Goal: Information Seeking & Learning: Learn about a topic

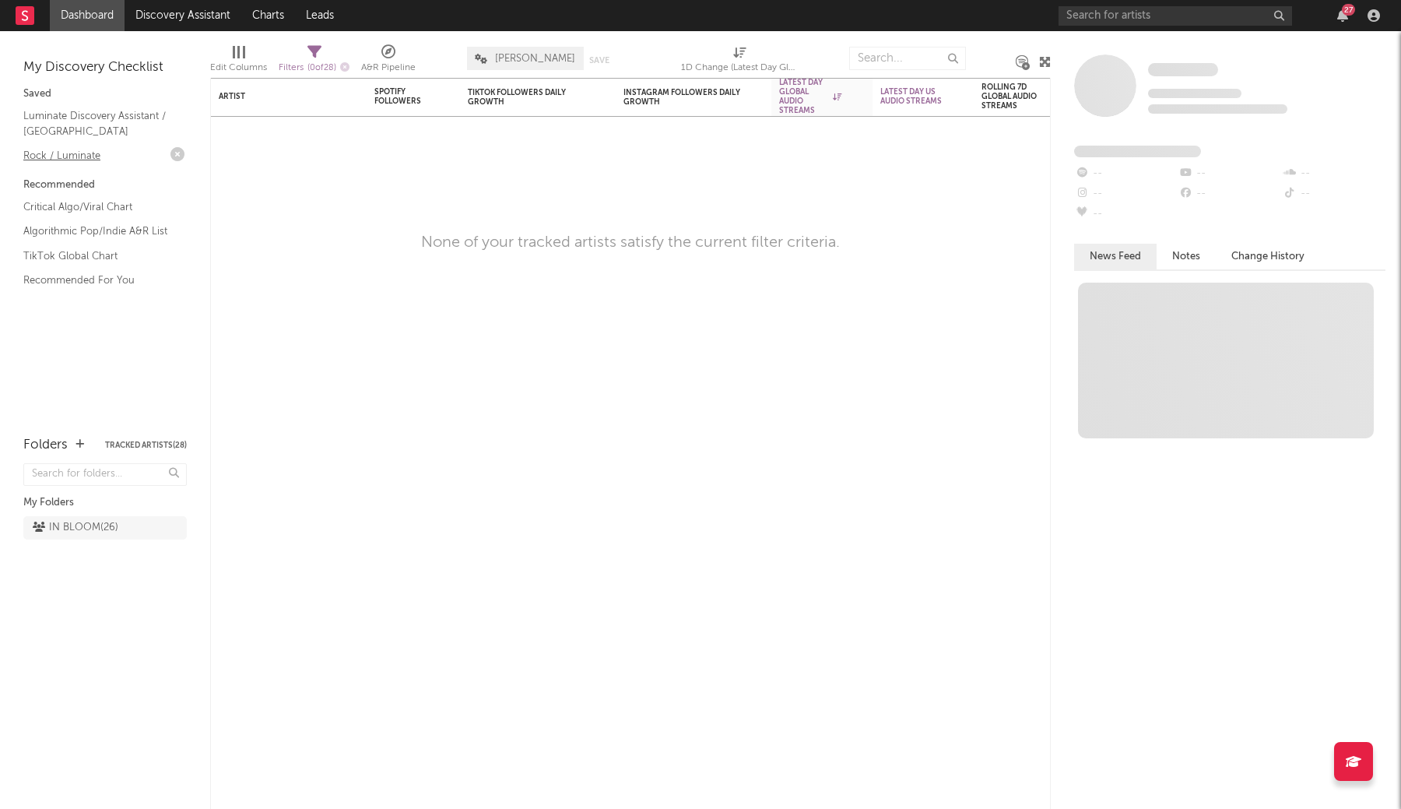
click at [79, 160] on link "Rock / Luminate" at bounding box center [97, 155] width 148 height 17
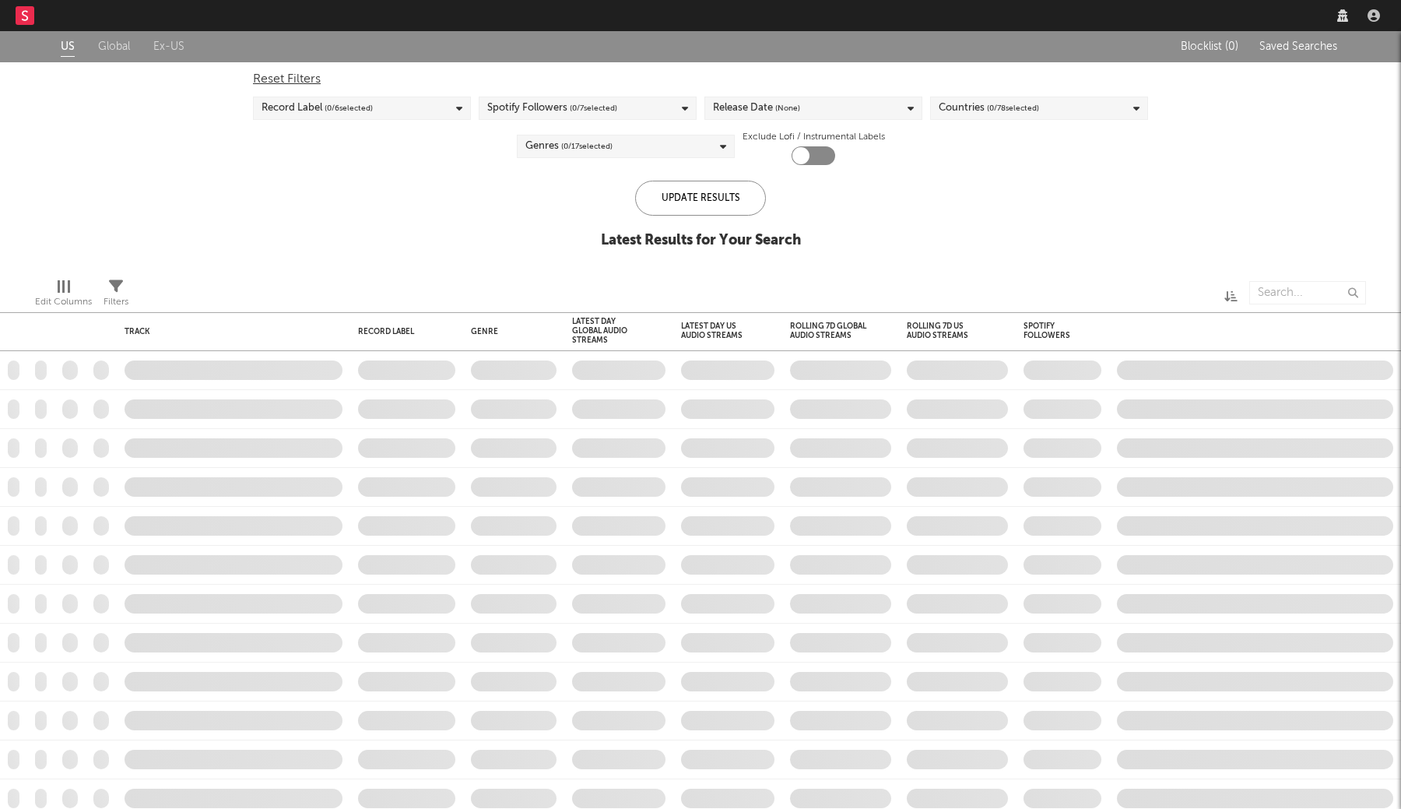
checkbox input "true"
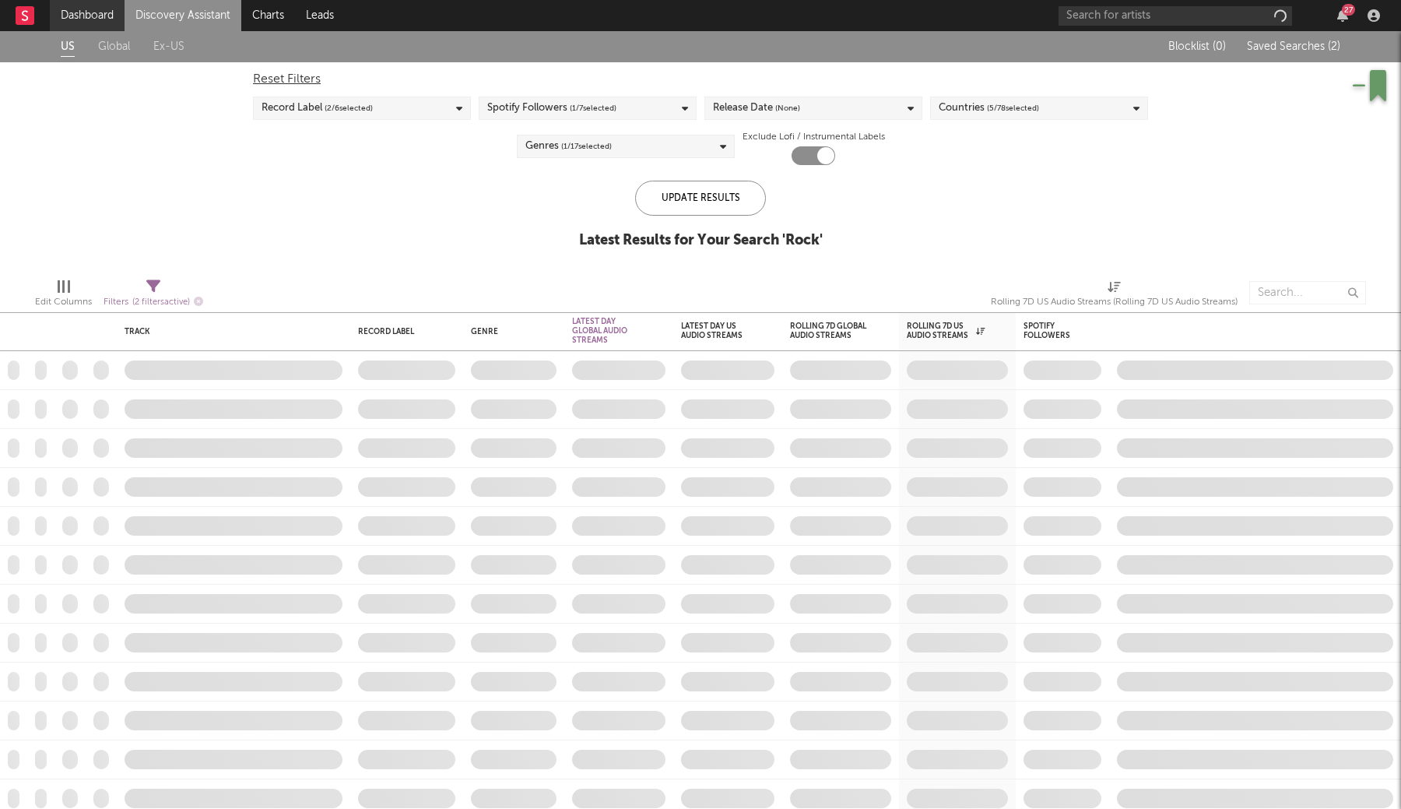
click at [123, 13] on link "Dashboard" at bounding box center [87, 15] width 75 height 31
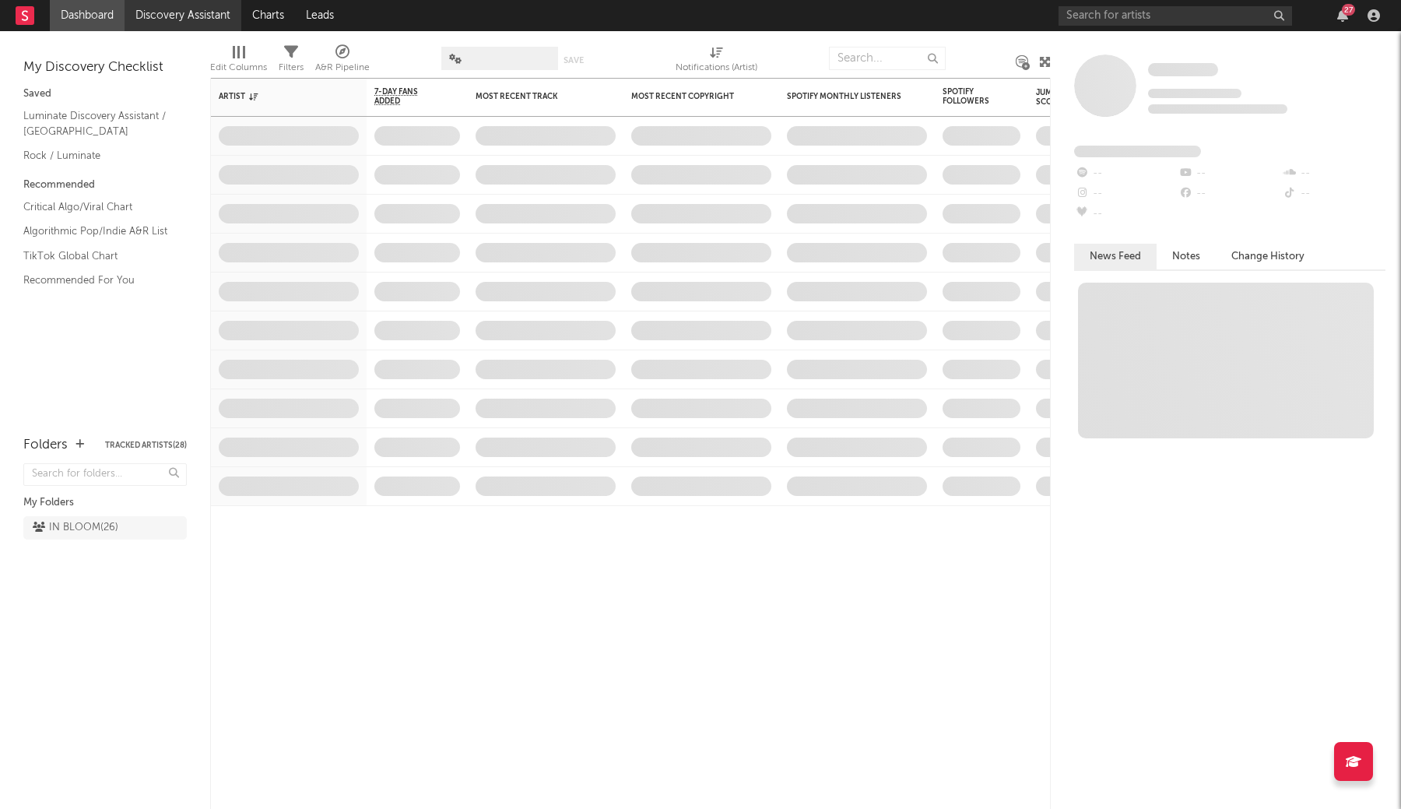
click at [155, 17] on link "Discovery Assistant" at bounding box center [183, 15] width 117 height 31
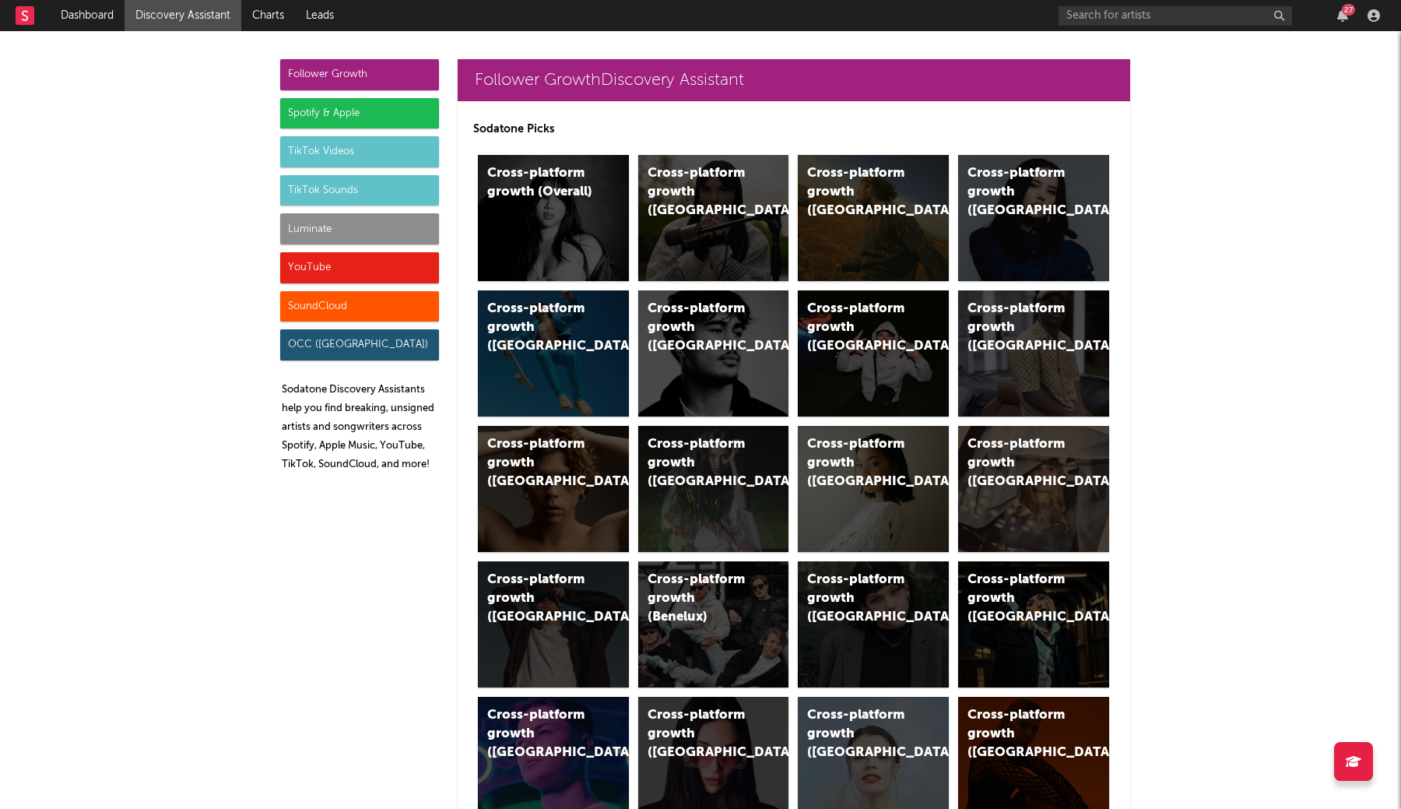
click at [381, 156] on div "TikTok Videos" at bounding box center [359, 151] width 159 height 31
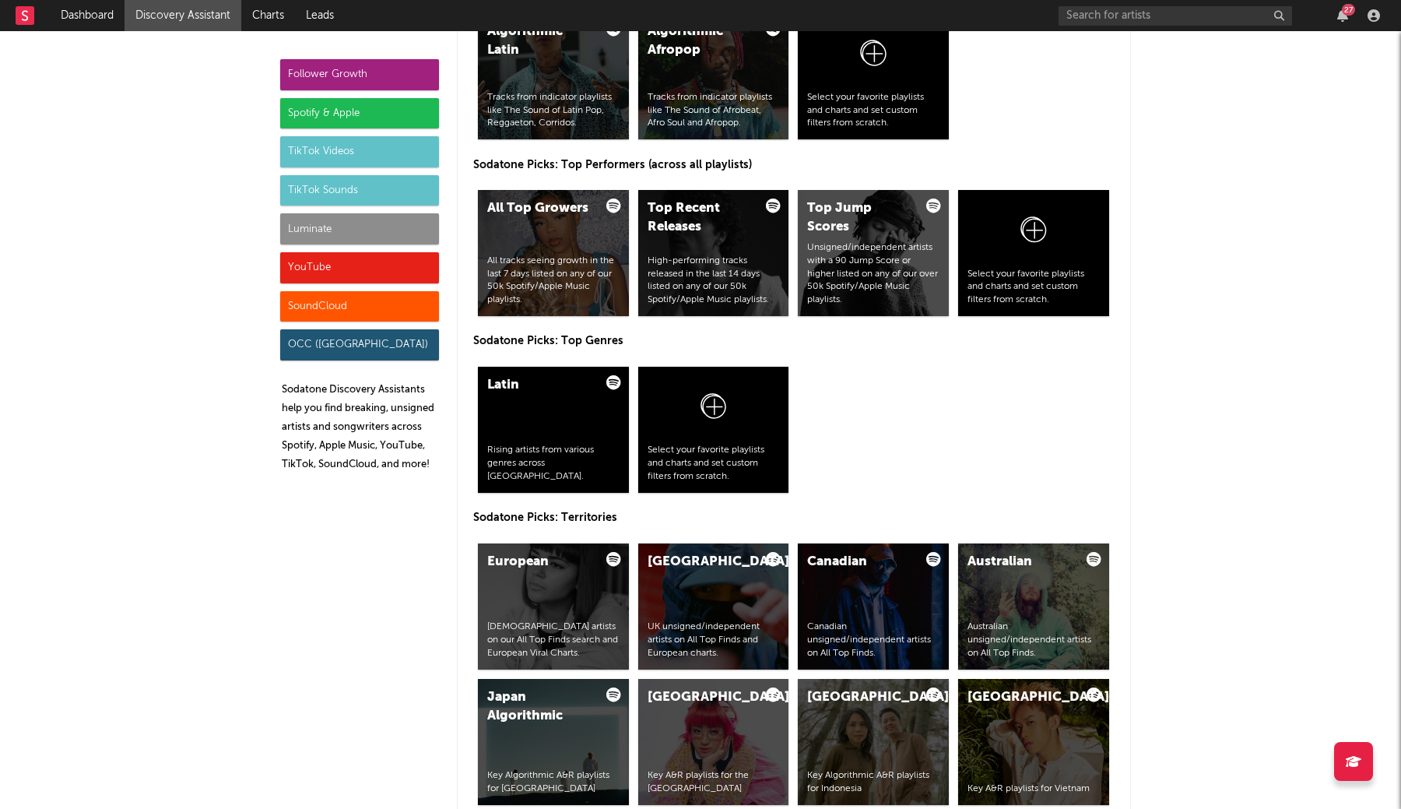
scroll to position [3550, 0]
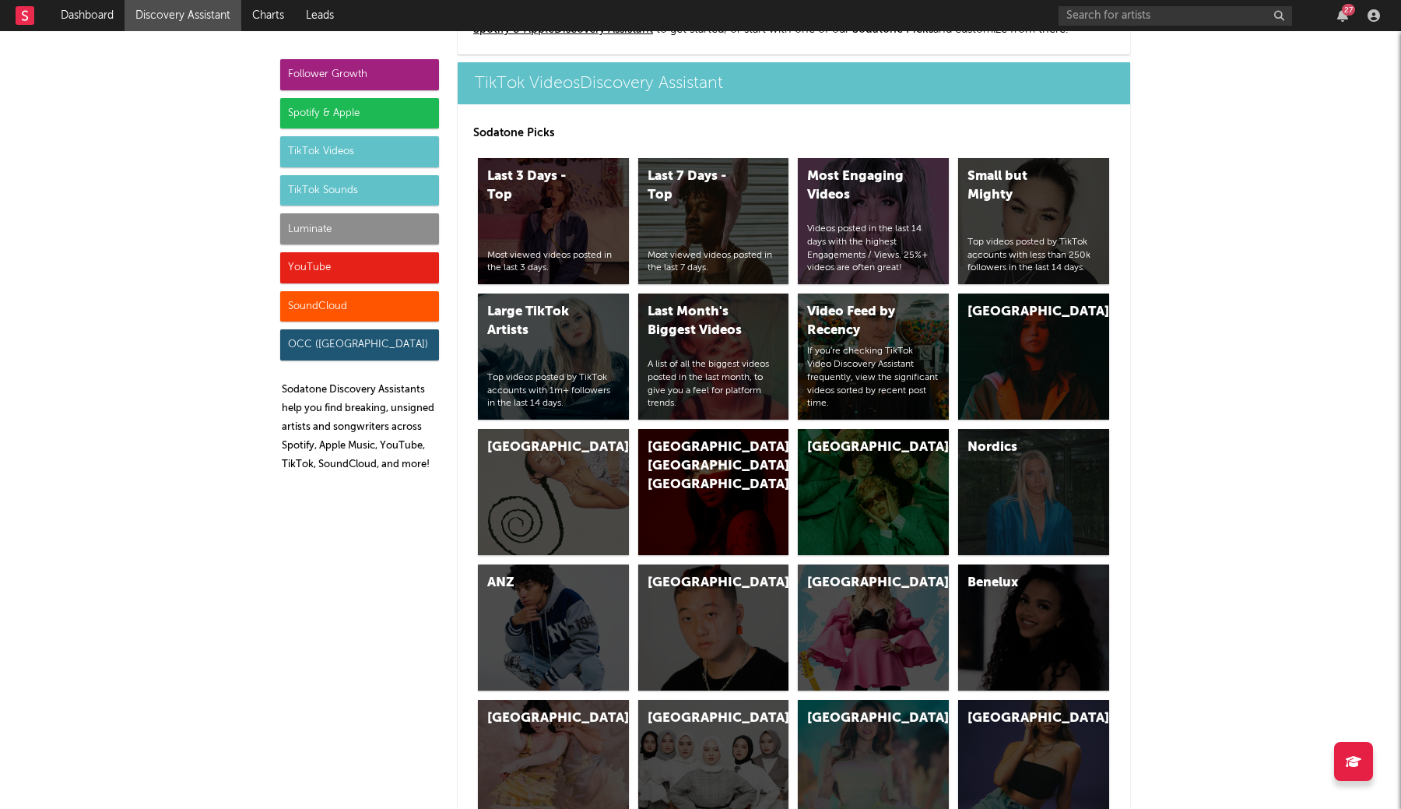
click at [361, 190] on div "TikTok Sounds" at bounding box center [359, 190] width 159 height 31
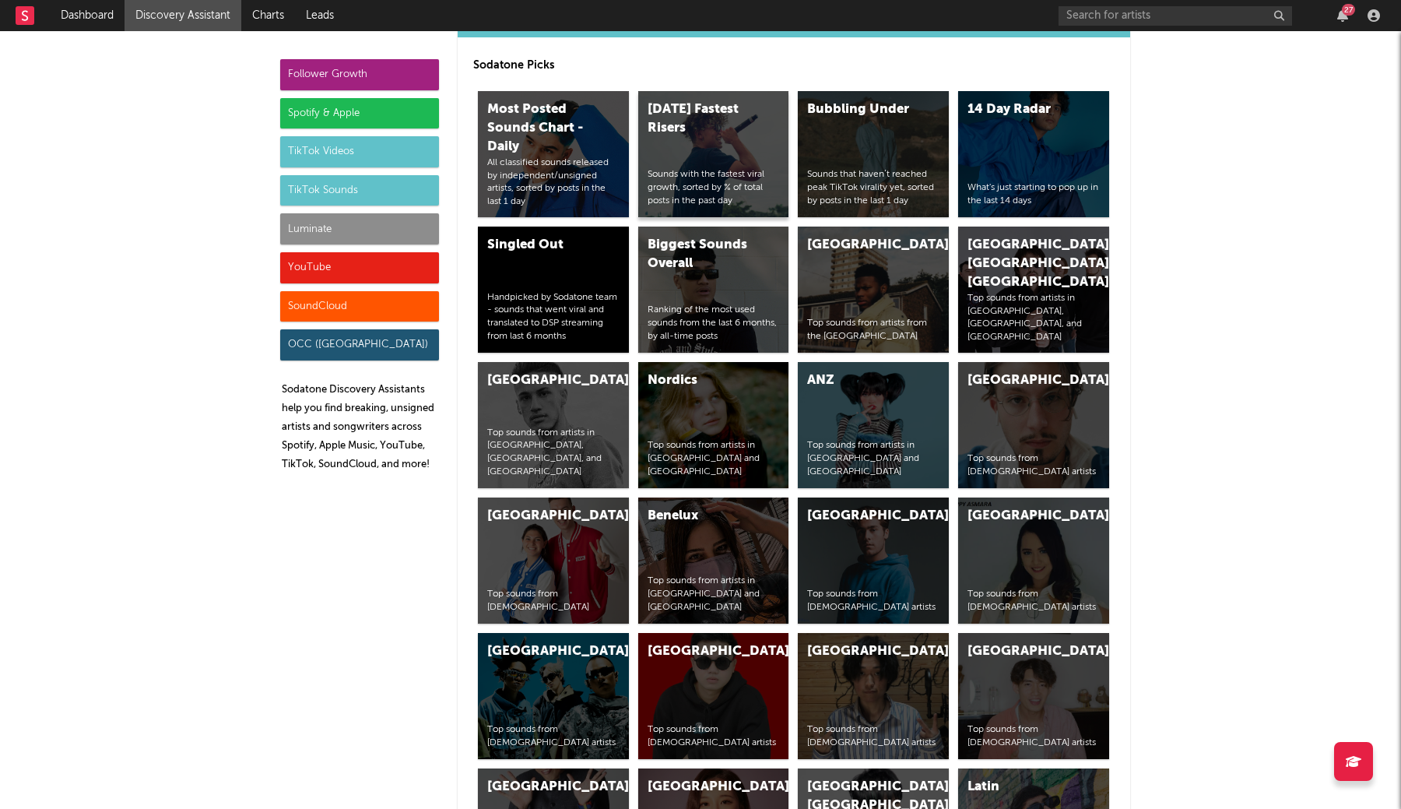
scroll to position [5187, 0]
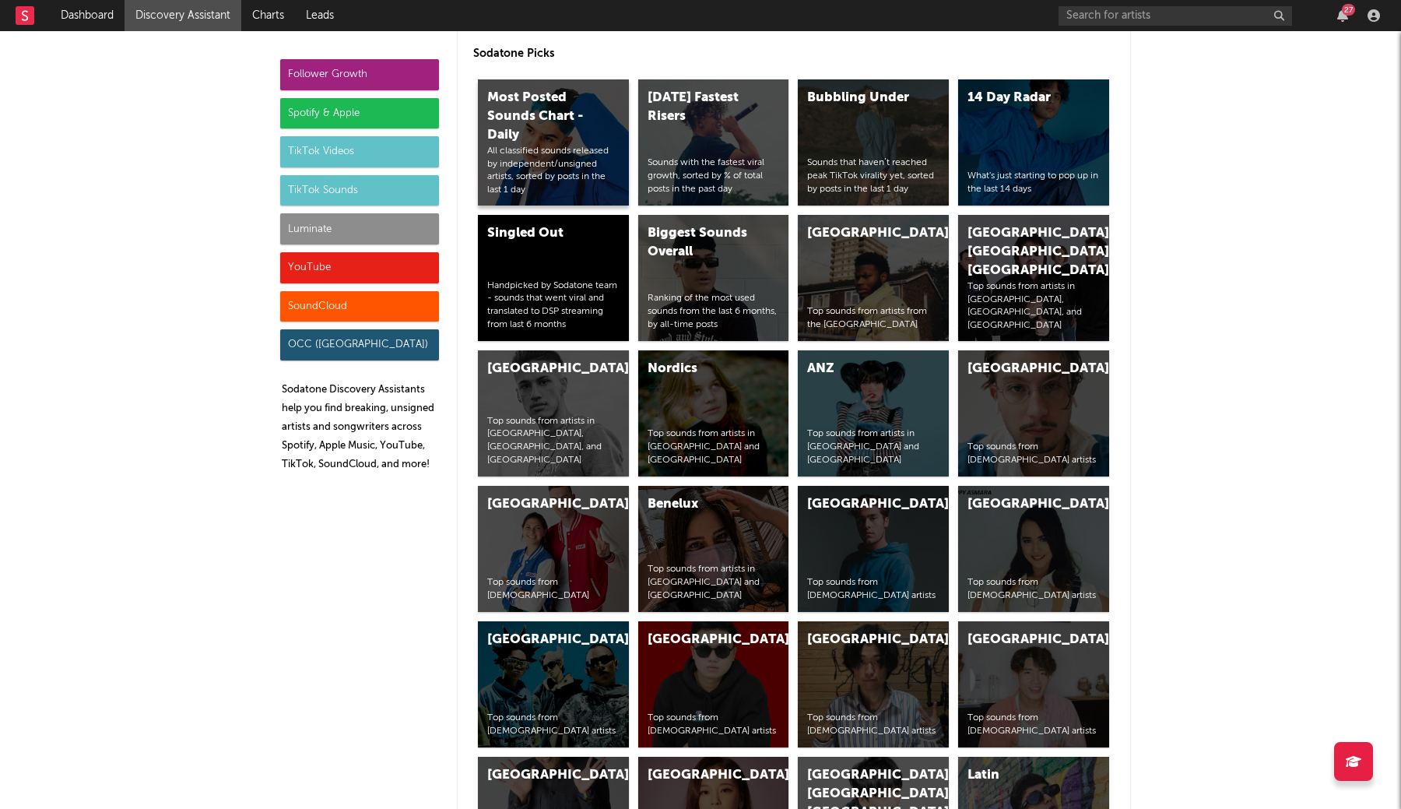
click at [563, 184] on div "All classified sounds released by independent/unsigned artists, sorted by posts…" at bounding box center [553, 171] width 132 height 52
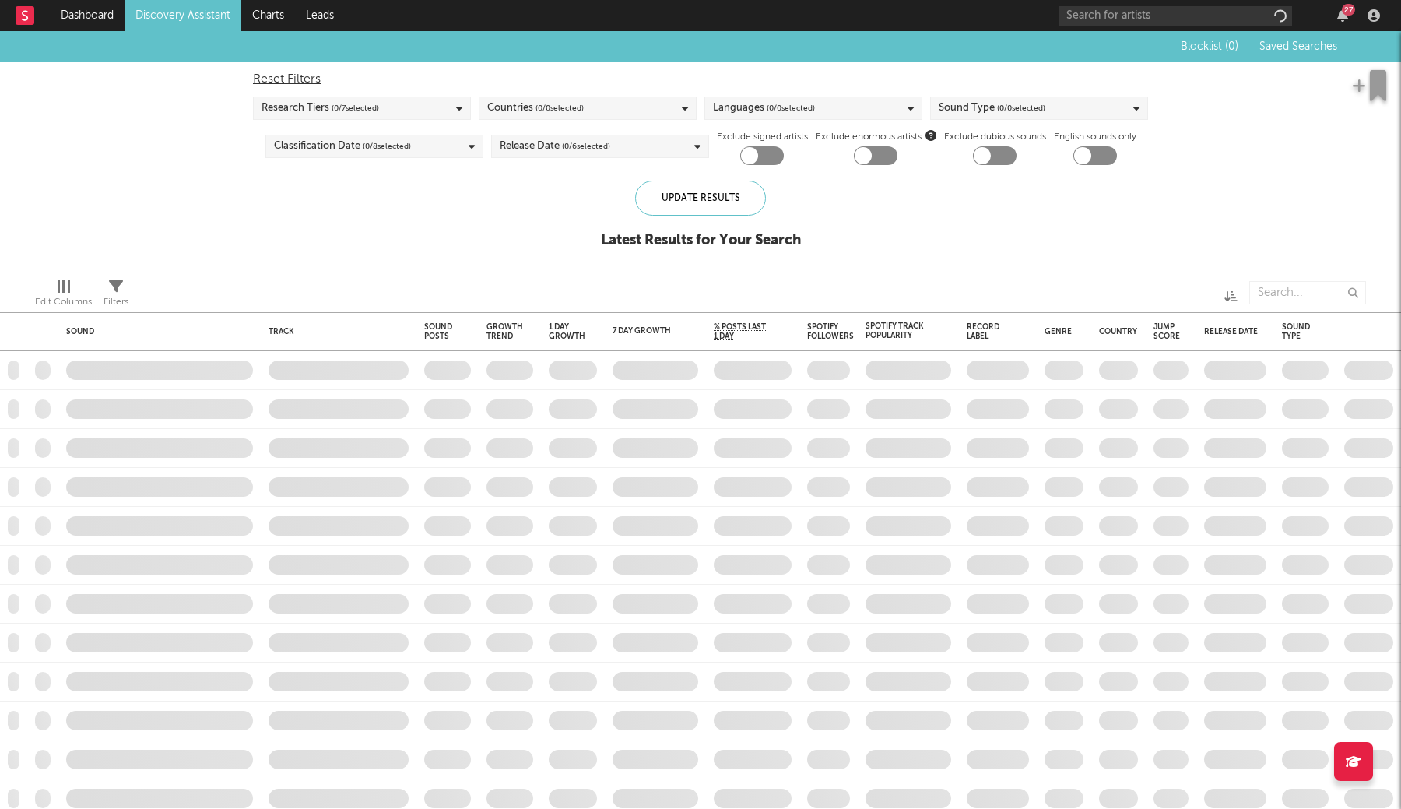
checkbox input "true"
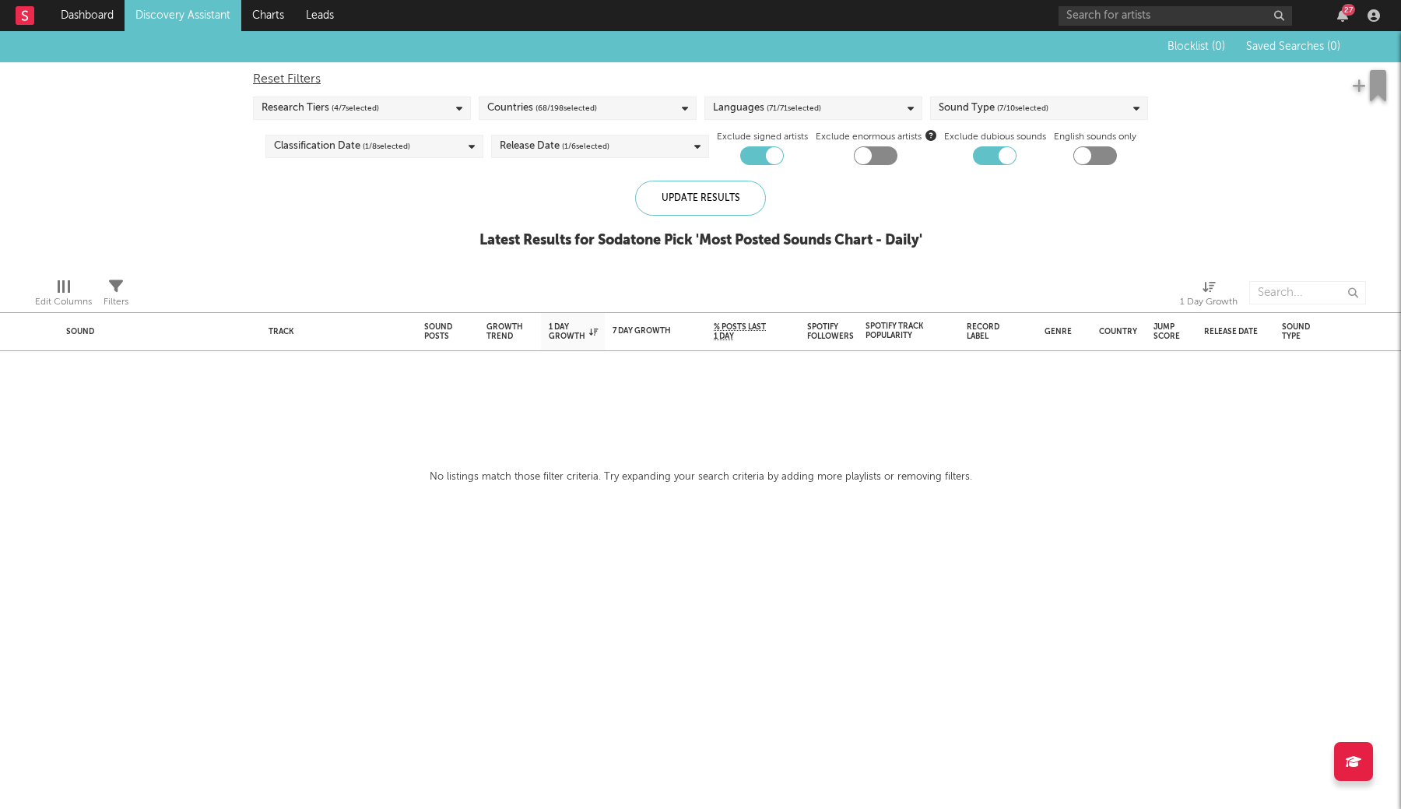
click at [296, 118] on div "Research Tiers ( 4 / 7 selected)" at bounding box center [362, 108] width 218 height 23
click at [964, 227] on div "Blocklist ( 0 ) Saved Searches ( 0 ) Reset Filters Research Tiers ( 4 / 7 selec…" at bounding box center [700, 148] width 1401 height 234
click at [617, 143] on div "Release Date ( 1 / 6 selected)" at bounding box center [600, 146] width 218 height 23
click at [182, 26] on link "Discovery Assistant" at bounding box center [183, 15] width 117 height 31
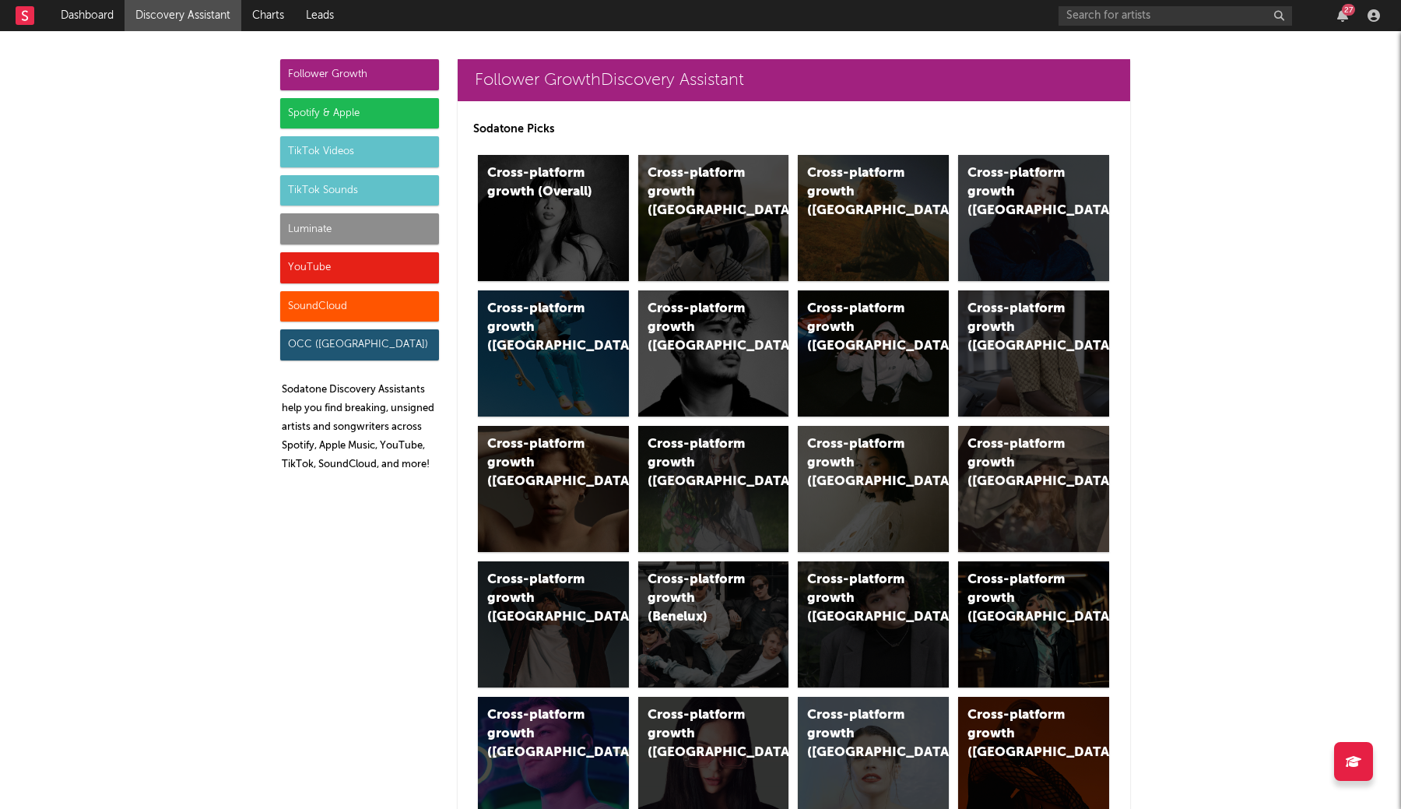
click at [367, 156] on div "TikTok Videos" at bounding box center [359, 151] width 159 height 31
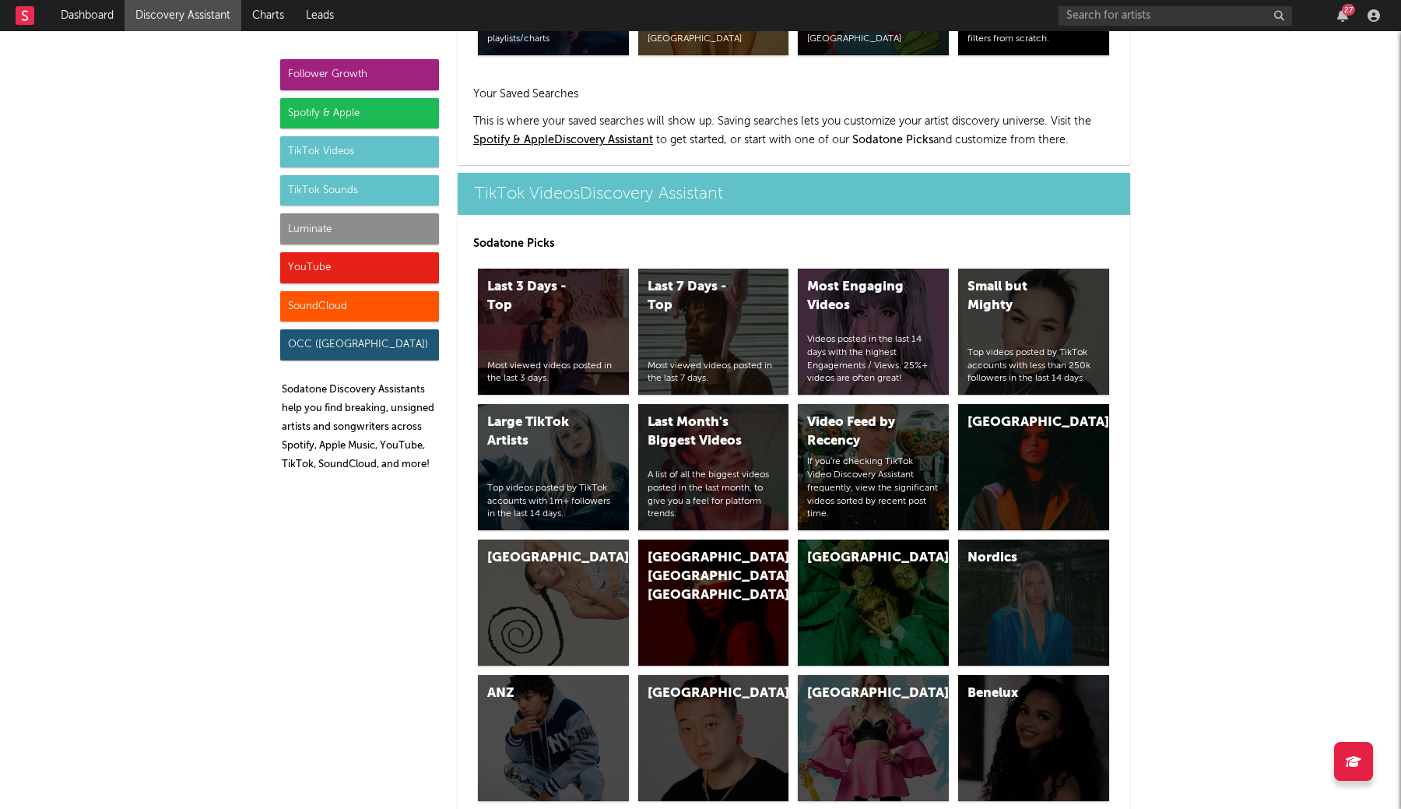
scroll to position [3550, 0]
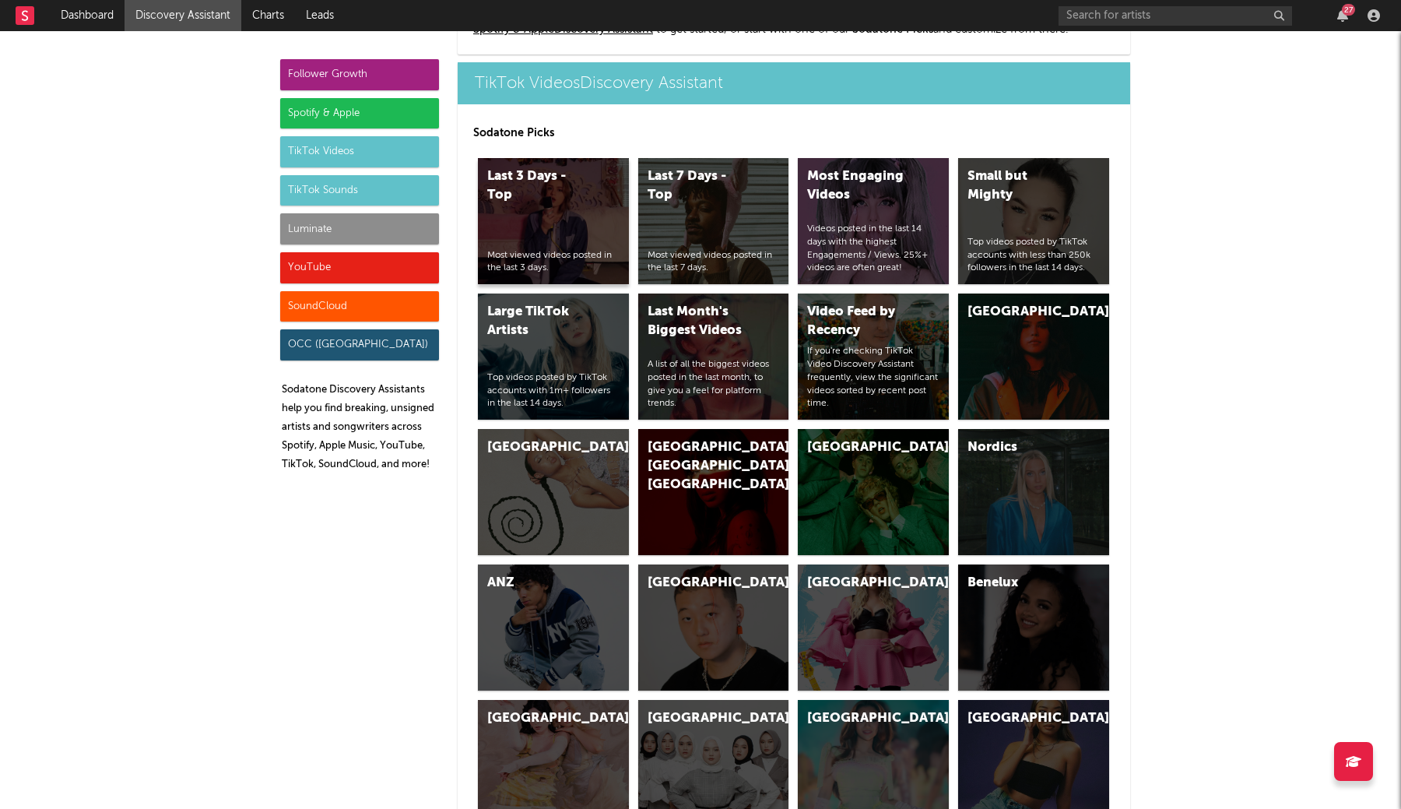
click at [531, 231] on div "Last 3 Days - Top Most viewed videos posted in the last 3 days." at bounding box center [553, 221] width 151 height 126
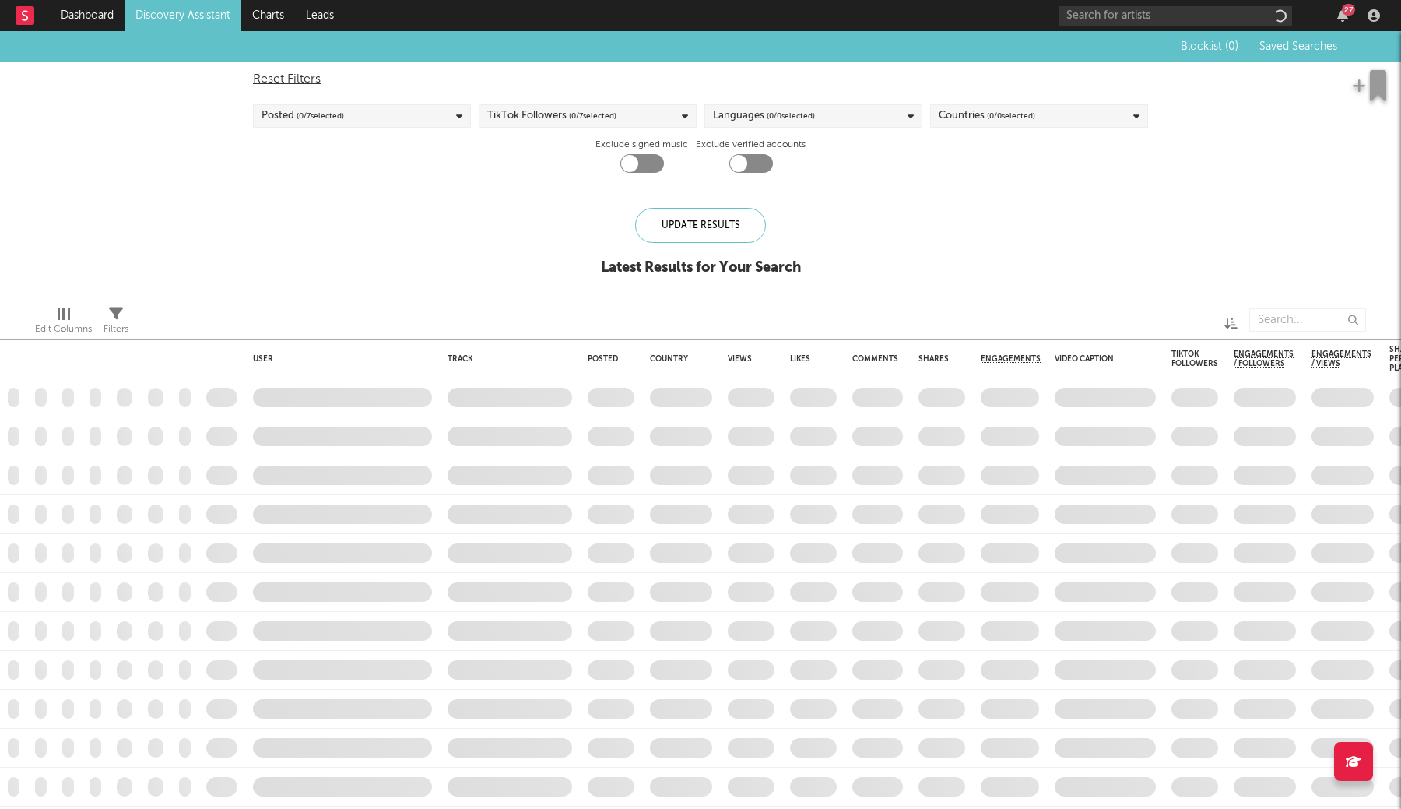
checkbox input "true"
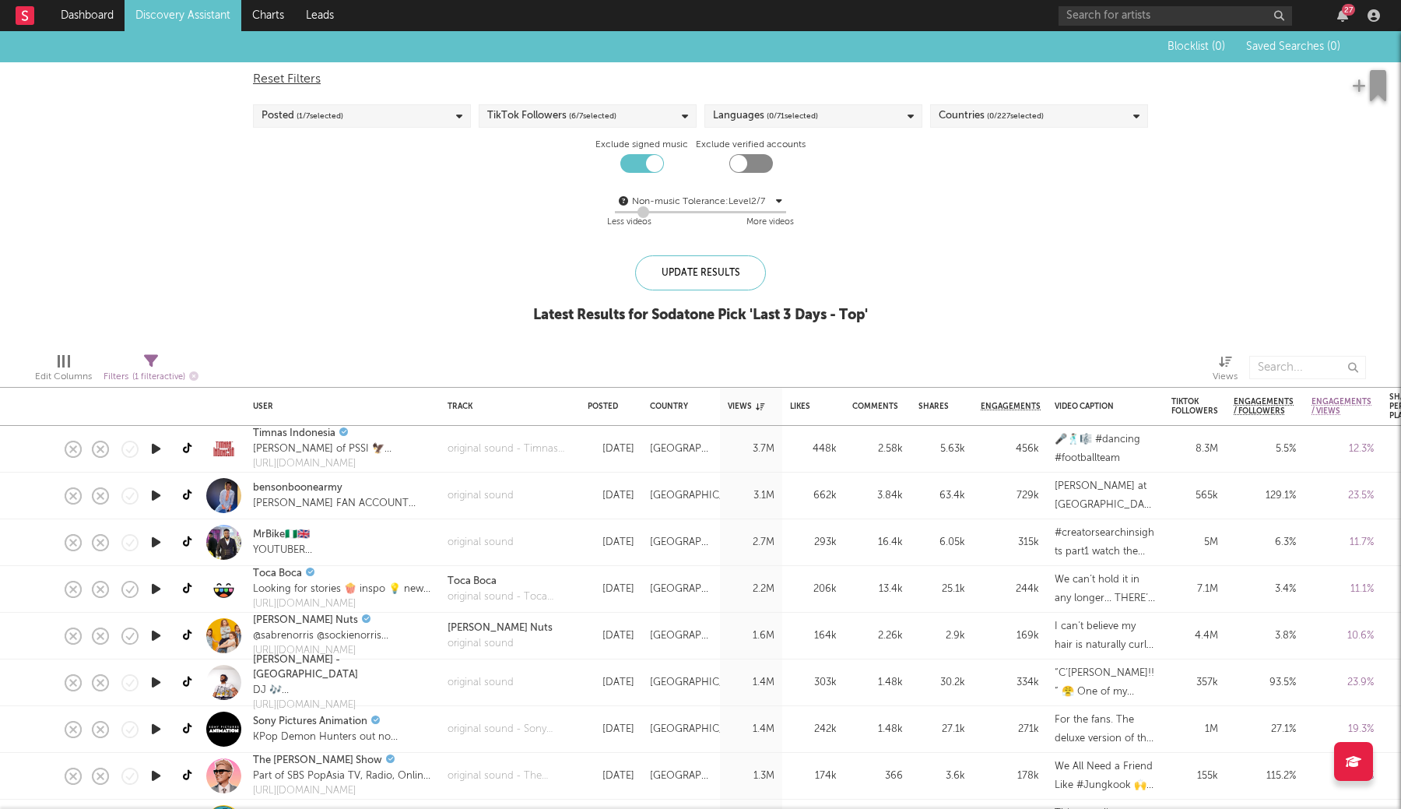
click at [427, 119] on div "Posted ( 1 / 7 selected)" at bounding box center [362, 115] width 218 height 23
click at [541, 121] on div "TikTok Followers ( 6 / 7 selected)" at bounding box center [551, 116] width 129 height 19
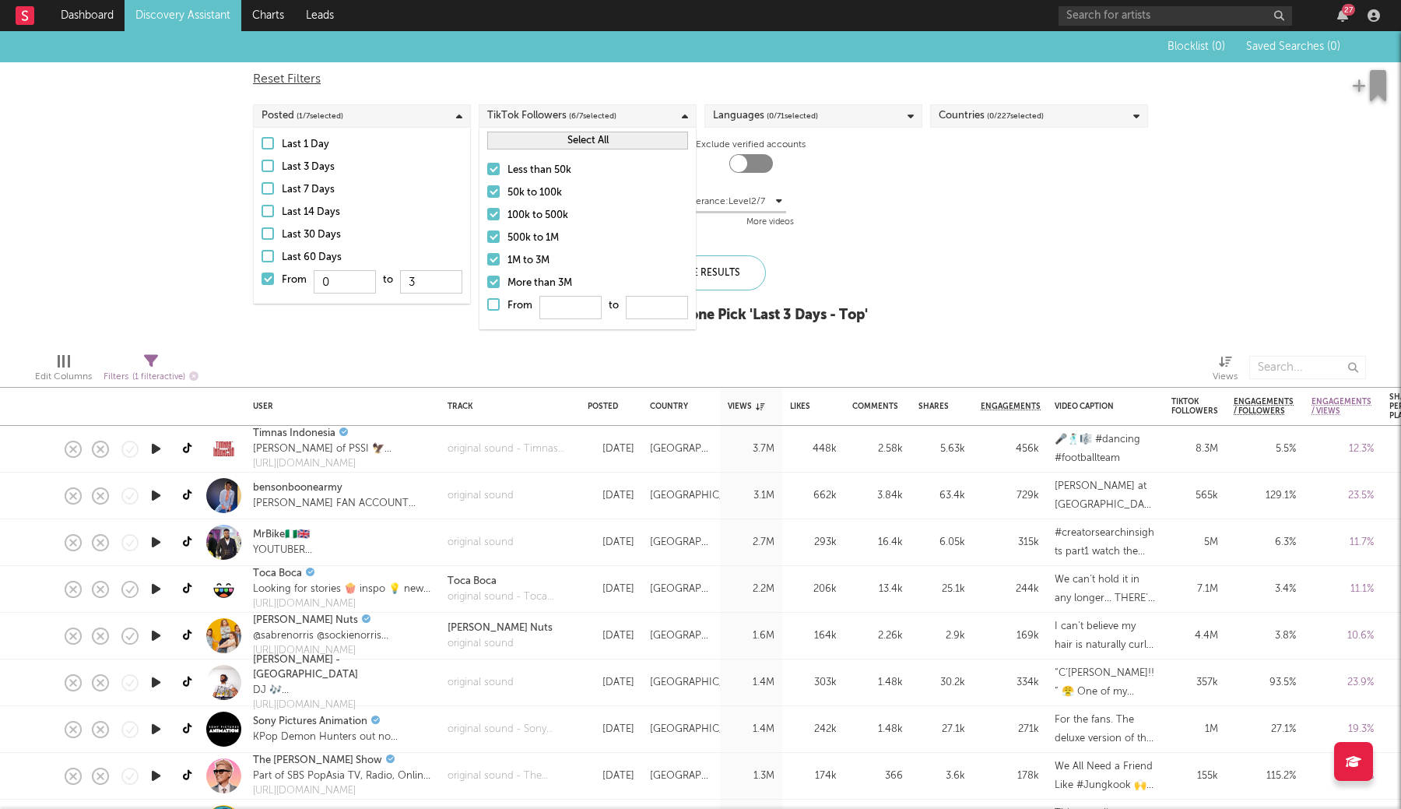
click at [494, 198] on label "50k to 100k" at bounding box center [587, 193] width 201 height 19
click at [487, 198] on input "50k to 100k" at bounding box center [487, 193] width 0 height 19
click at [494, 226] on div "Less than 50k 50k to 100k 100k to 500k 500k to 1M 1M to 3M More than 3M From to" at bounding box center [588, 241] width 216 height 176
click at [492, 221] on label "100k to 500k" at bounding box center [587, 215] width 201 height 19
click at [487, 221] on input "100k to 500k" at bounding box center [487, 215] width 0 height 19
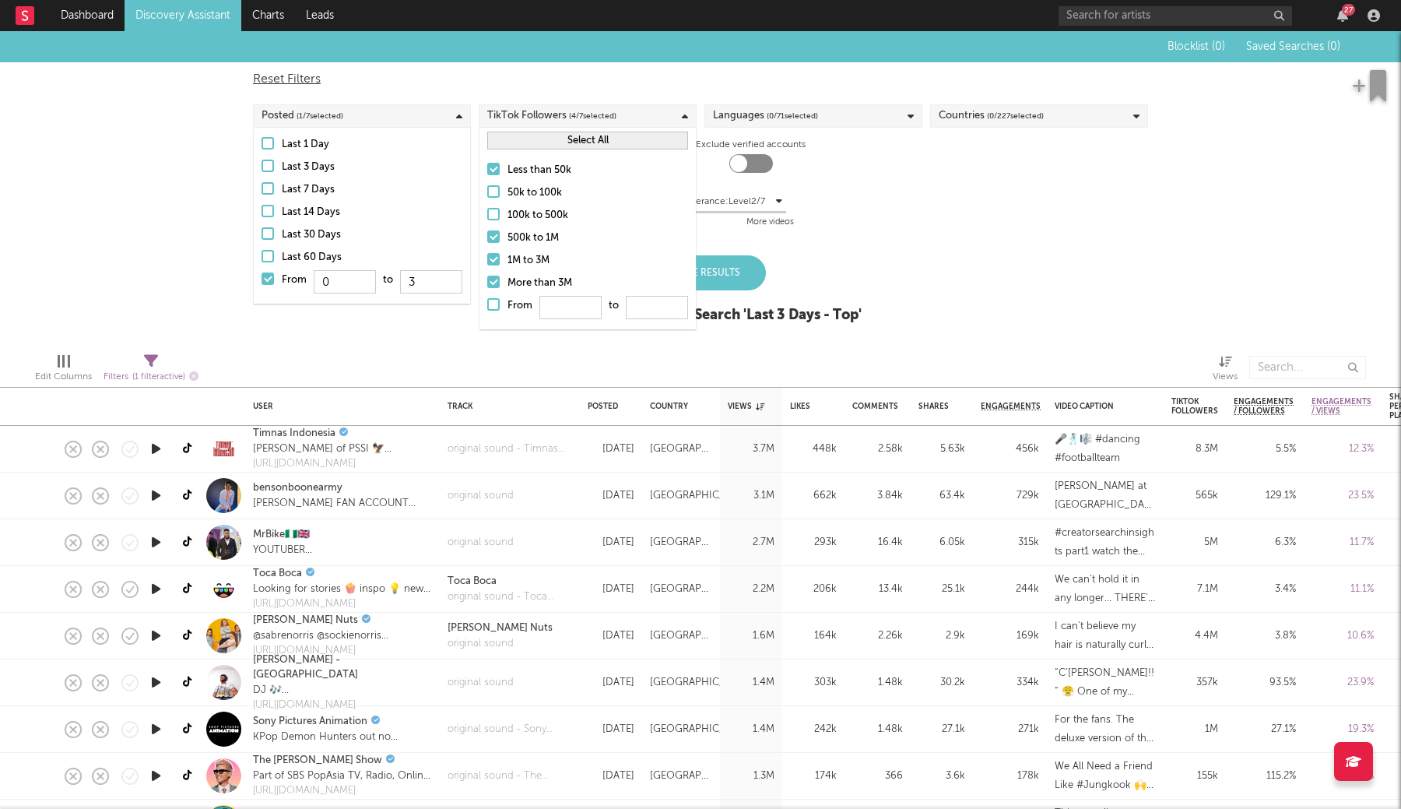
click at [492, 243] on label "500k to 1M" at bounding box center [587, 238] width 201 height 19
click at [487, 243] on input "500k to 1M" at bounding box center [487, 238] width 0 height 19
click at [492, 260] on div at bounding box center [493, 259] width 12 height 12
click at [487, 260] on input "1M to 3M" at bounding box center [487, 260] width 0 height 19
click at [492, 284] on div at bounding box center [493, 282] width 12 height 12
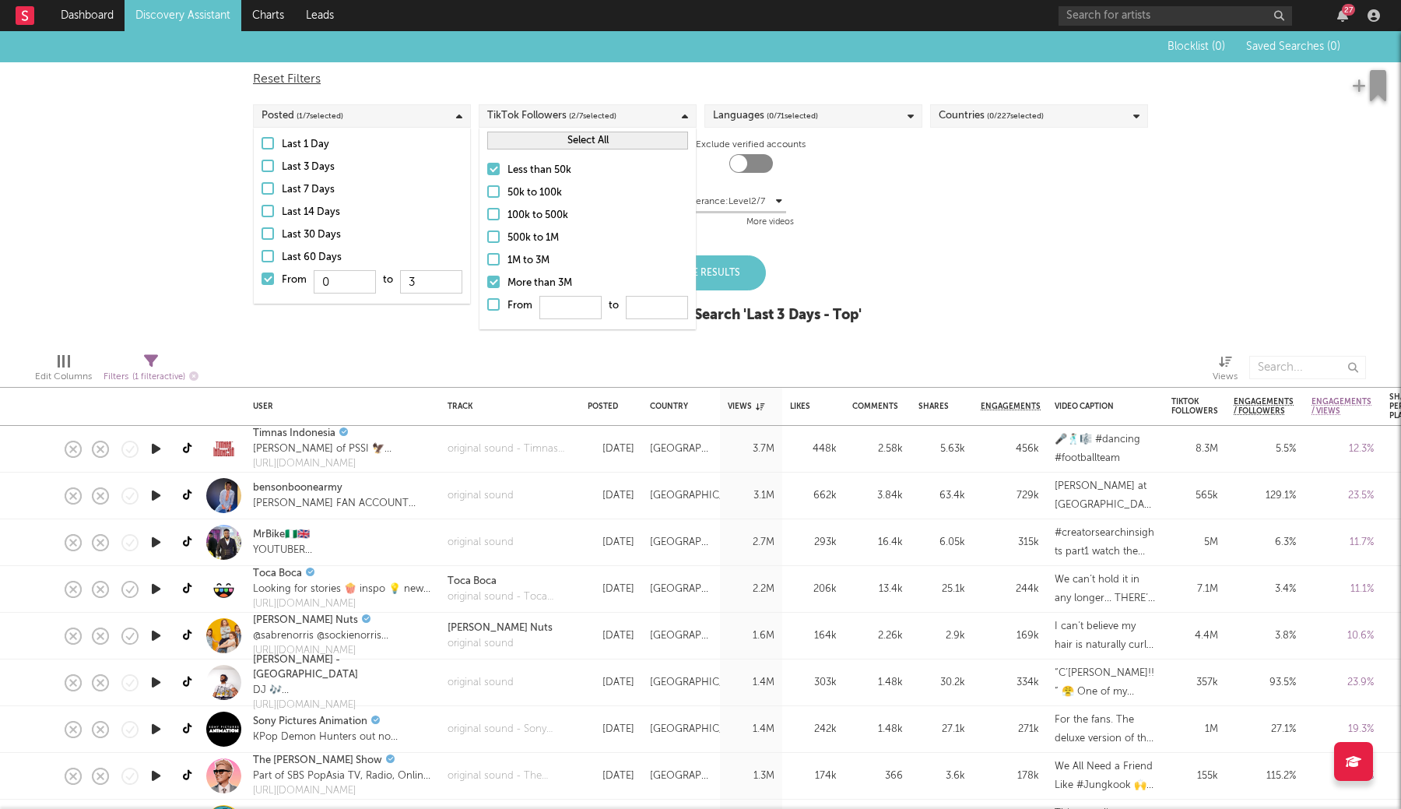
click at [487, 284] on input "More than 3M" at bounding box center [487, 283] width 0 height 19
click at [763, 124] on div "Languages ( 0 / 71 selected)" at bounding box center [765, 116] width 105 height 19
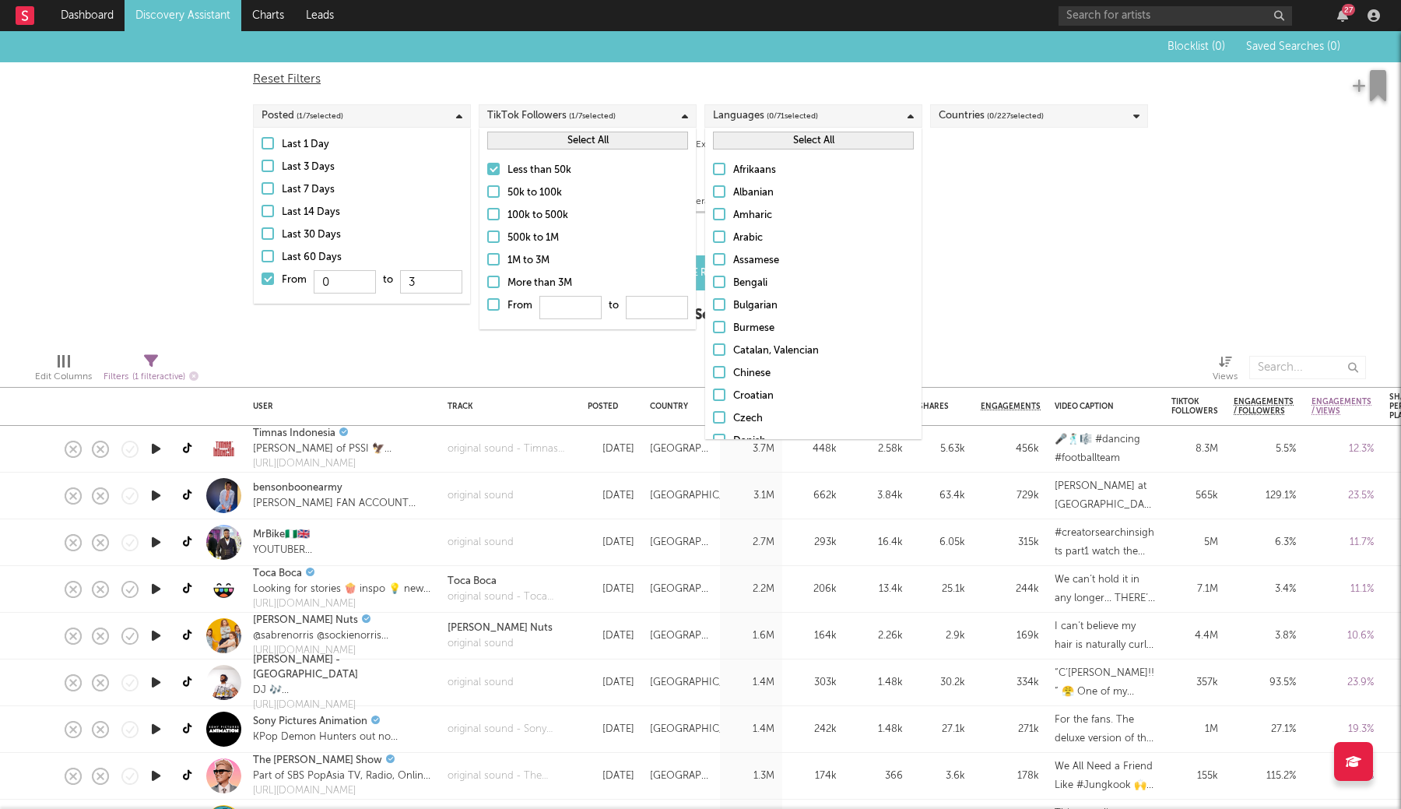
click at [772, 115] on span "( 0 / 71 selected)" at bounding box center [792, 116] width 51 height 19
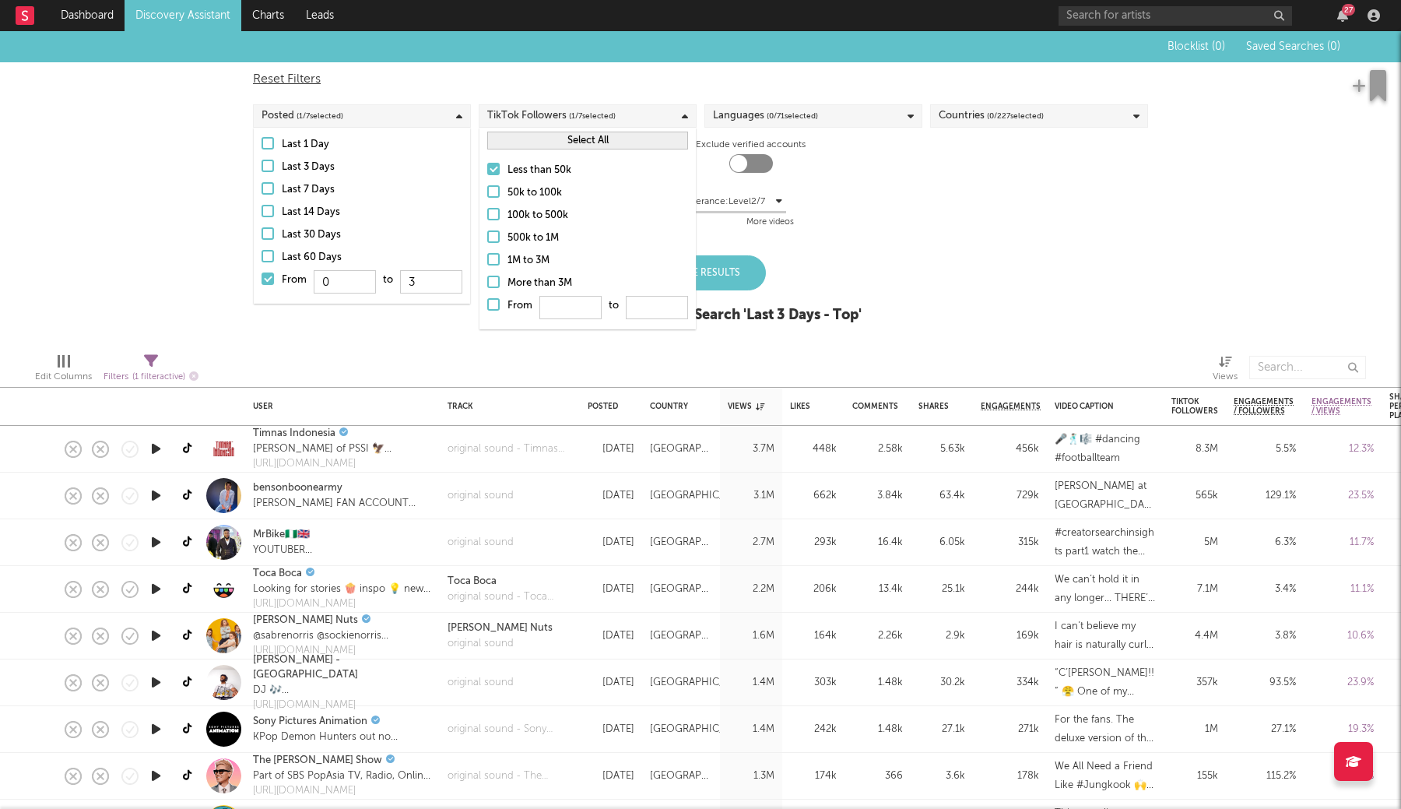
click at [630, 124] on div "TikTok Followers ( 1 / 7 selected)" at bounding box center [588, 115] width 218 height 23
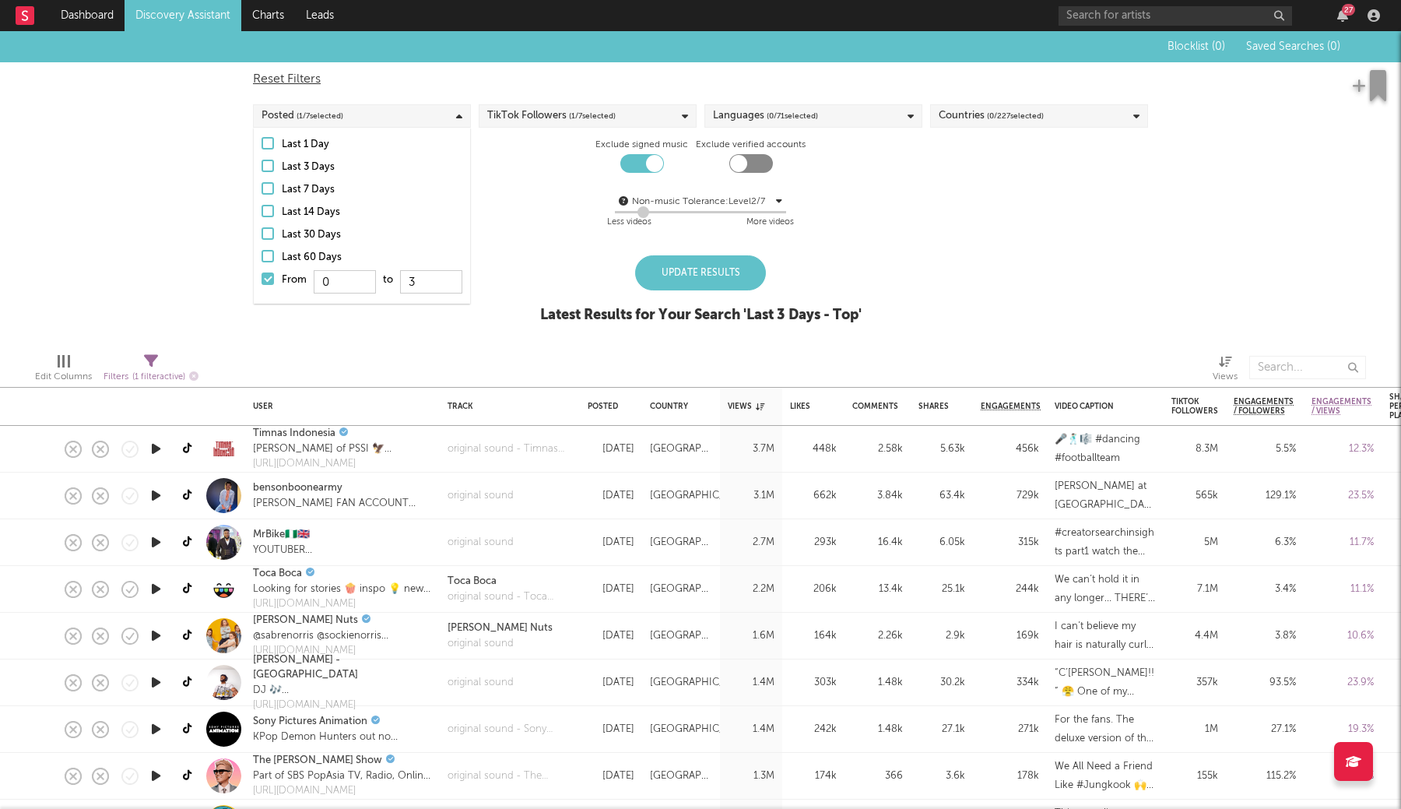
click at [431, 109] on div "Posted ( 1 / 7 selected)" at bounding box center [362, 115] width 218 height 23
click at [711, 270] on div "Update Results" at bounding box center [700, 272] width 131 height 35
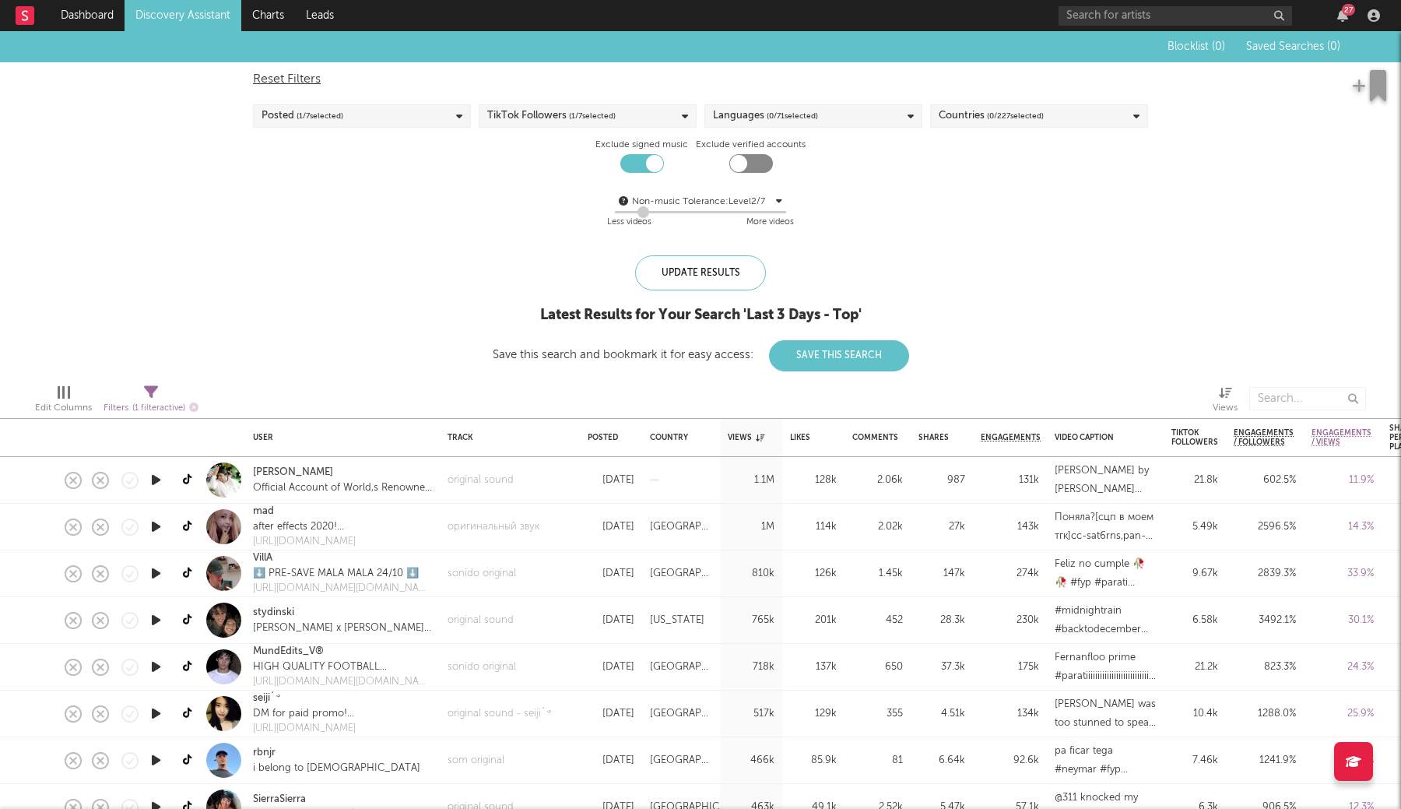
click at [142, 373] on div "Edit Columns Filters ( 1 filter active) Views" at bounding box center [700, 394] width 1401 height 47
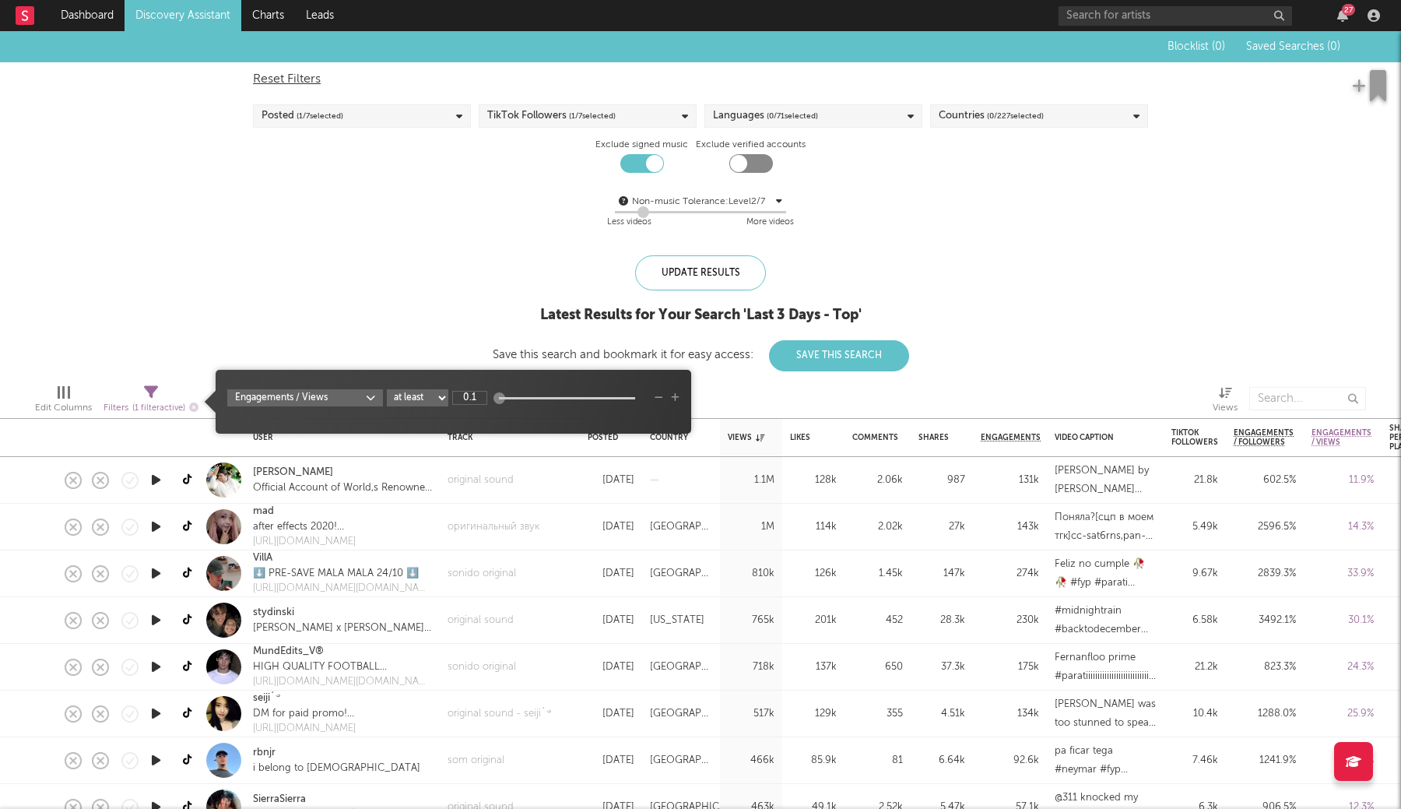
click at [149, 397] on icon at bounding box center [151, 392] width 14 height 14
click at [1010, 112] on span "( 0 / 227 selected)" at bounding box center [1015, 116] width 57 height 19
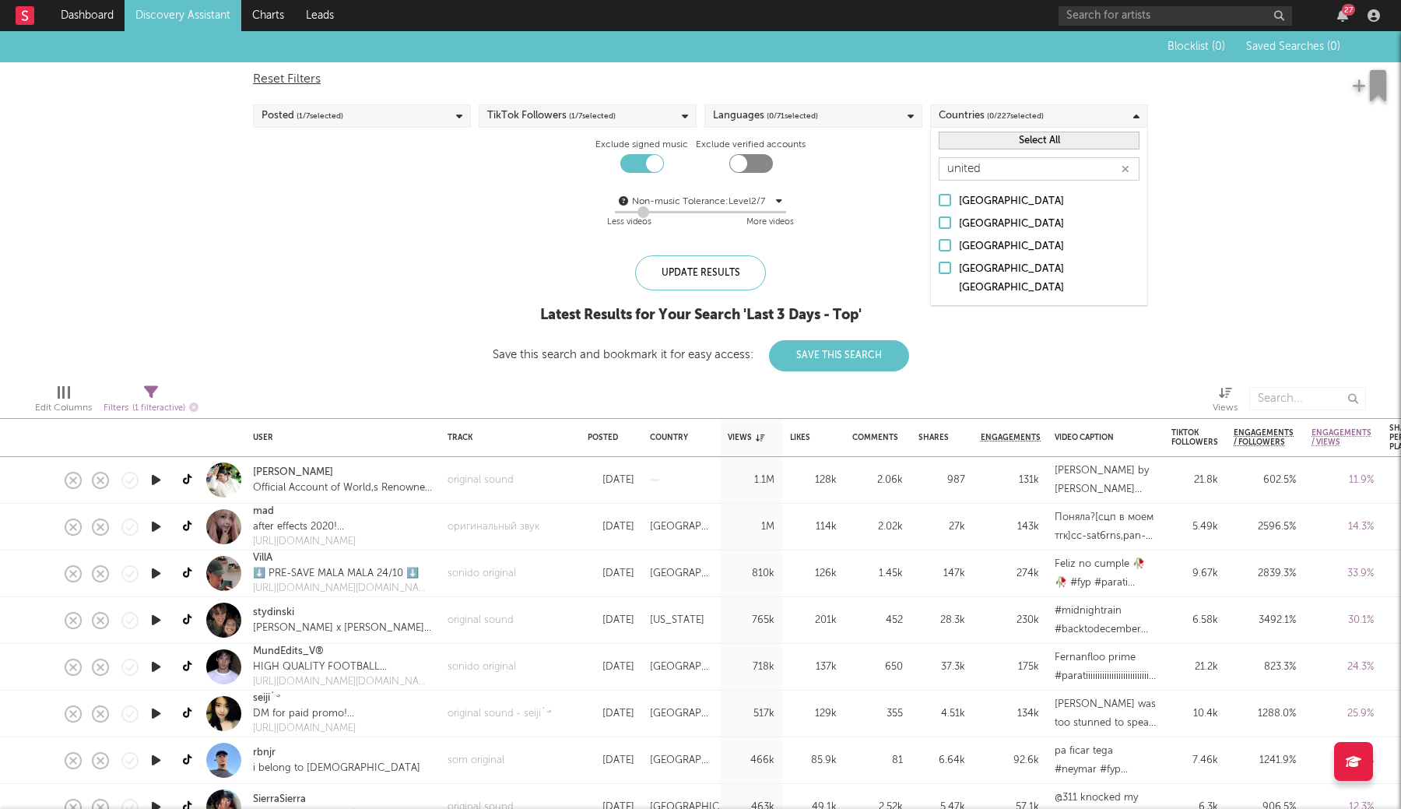
click at [978, 224] on div "United Kingdom" at bounding box center [1049, 224] width 181 height 19
click at [939, 224] on input "United Kingdom" at bounding box center [939, 224] width 0 height 19
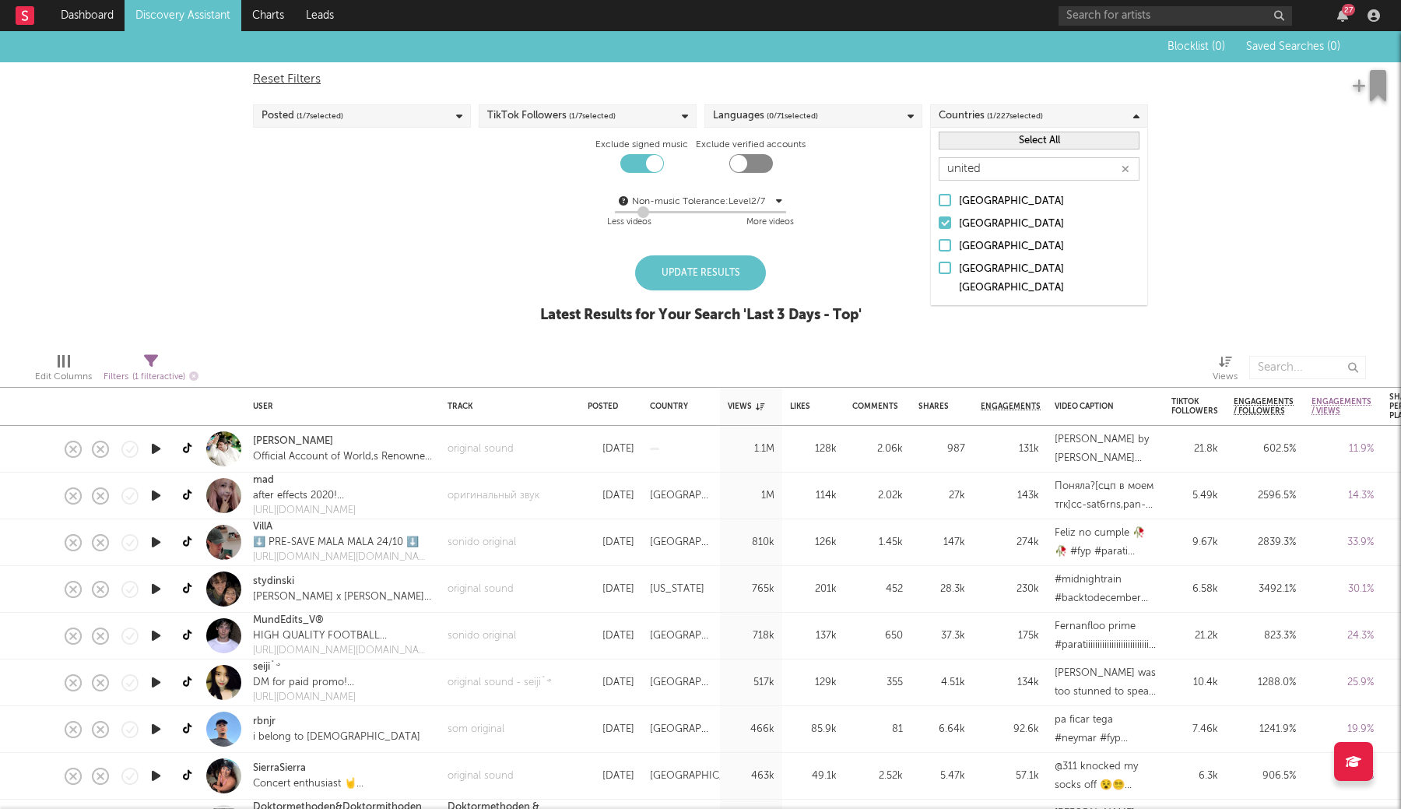
click at [975, 241] on div "United States" at bounding box center [1049, 246] width 181 height 19
click at [939, 241] on input "United States" at bounding box center [939, 246] width 0 height 19
click at [961, 174] on input "united" at bounding box center [1039, 168] width 201 height 23
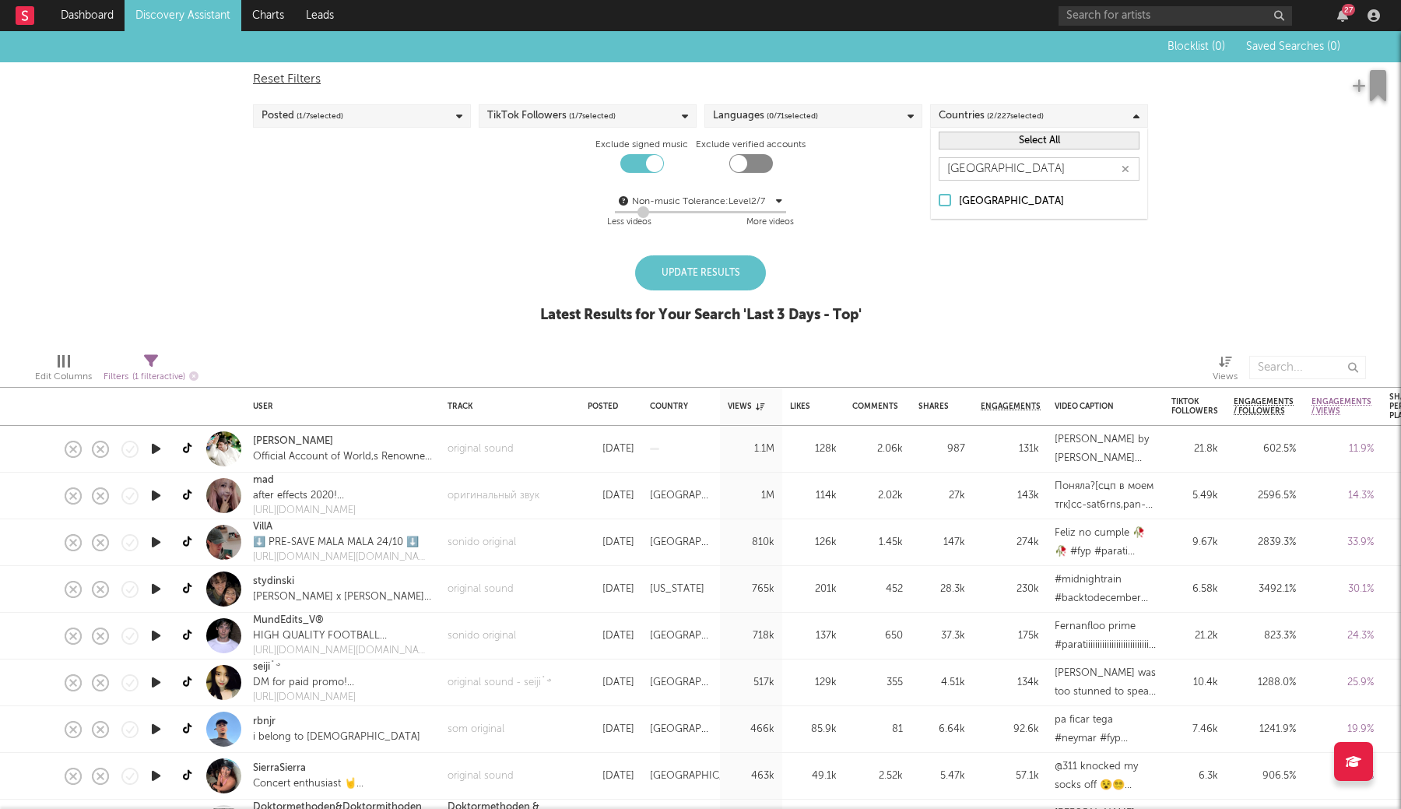
click at [954, 208] on label "Canada" at bounding box center [1039, 201] width 201 height 19
click at [939, 208] on input "Canada" at bounding box center [939, 201] width 0 height 19
click at [954, 172] on input "canada" at bounding box center [1039, 168] width 201 height 23
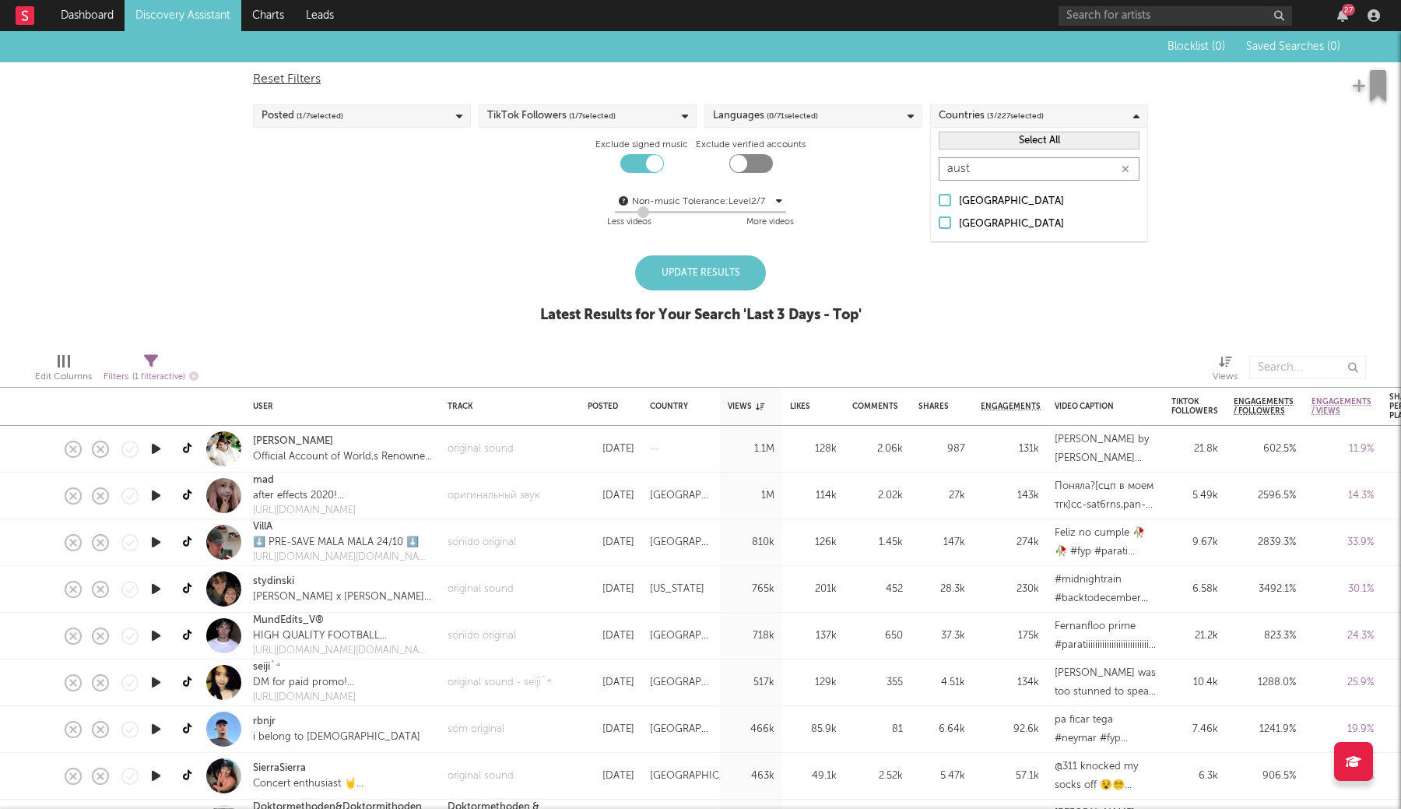
type input "austr"
click at [996, 198] on div "Non-music Tolerance: Level 2 / 7 2 Less videos More videos" at bounding box center [700, 212] width 895 height 40
click at [976, 118] on div "Countries ( 3 / 227 selected)" at bounding box center [991, 116] width 105 height 19
type input "aust"
click at [982, 196] on div "Australia" at bounding box center [1049, 201] width 181 height 19
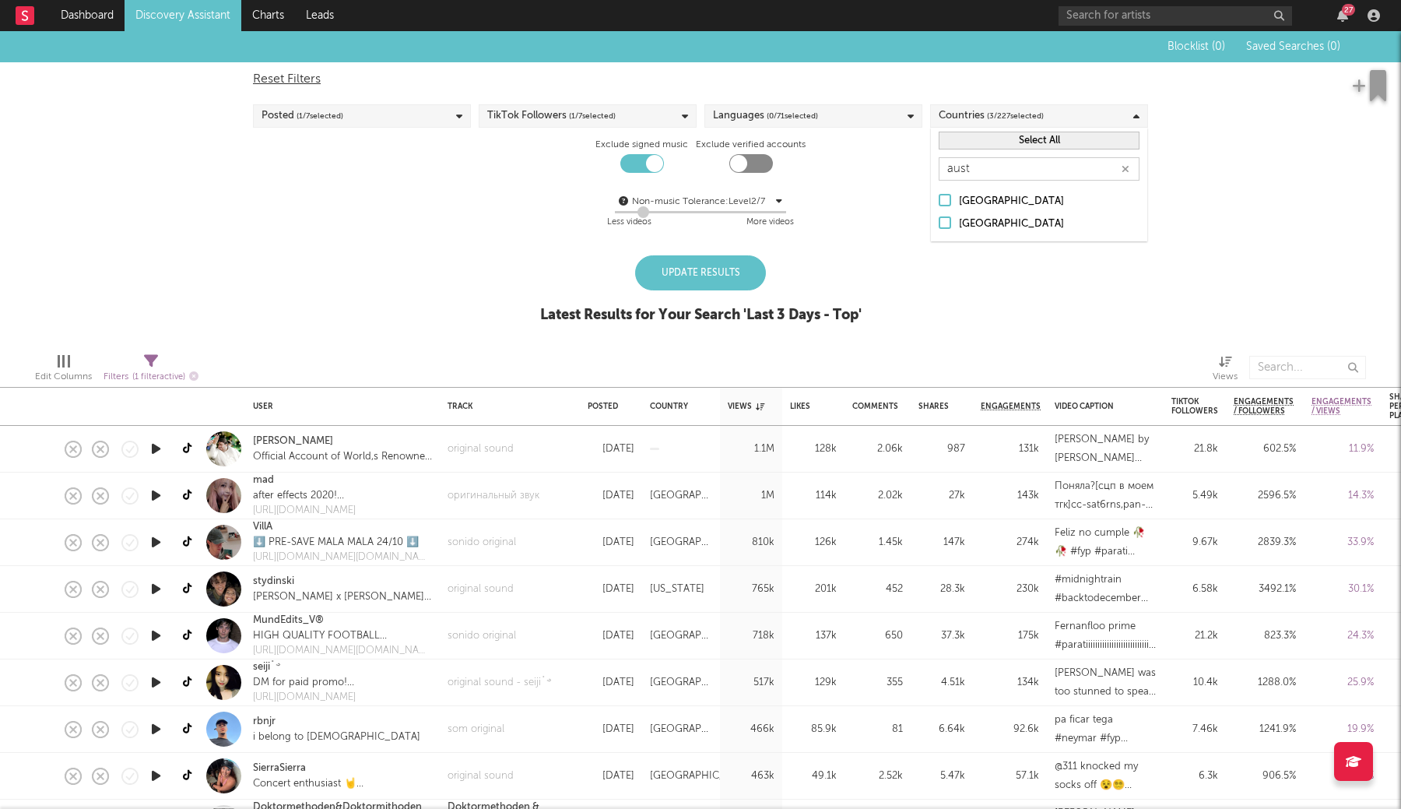
click at [939, 196] on input "Australia" at bounding box center [939, 201] width 0 height 19
click at [714, 277] on div "Update Results" at bounding box center [700, 272] width 131 height 35
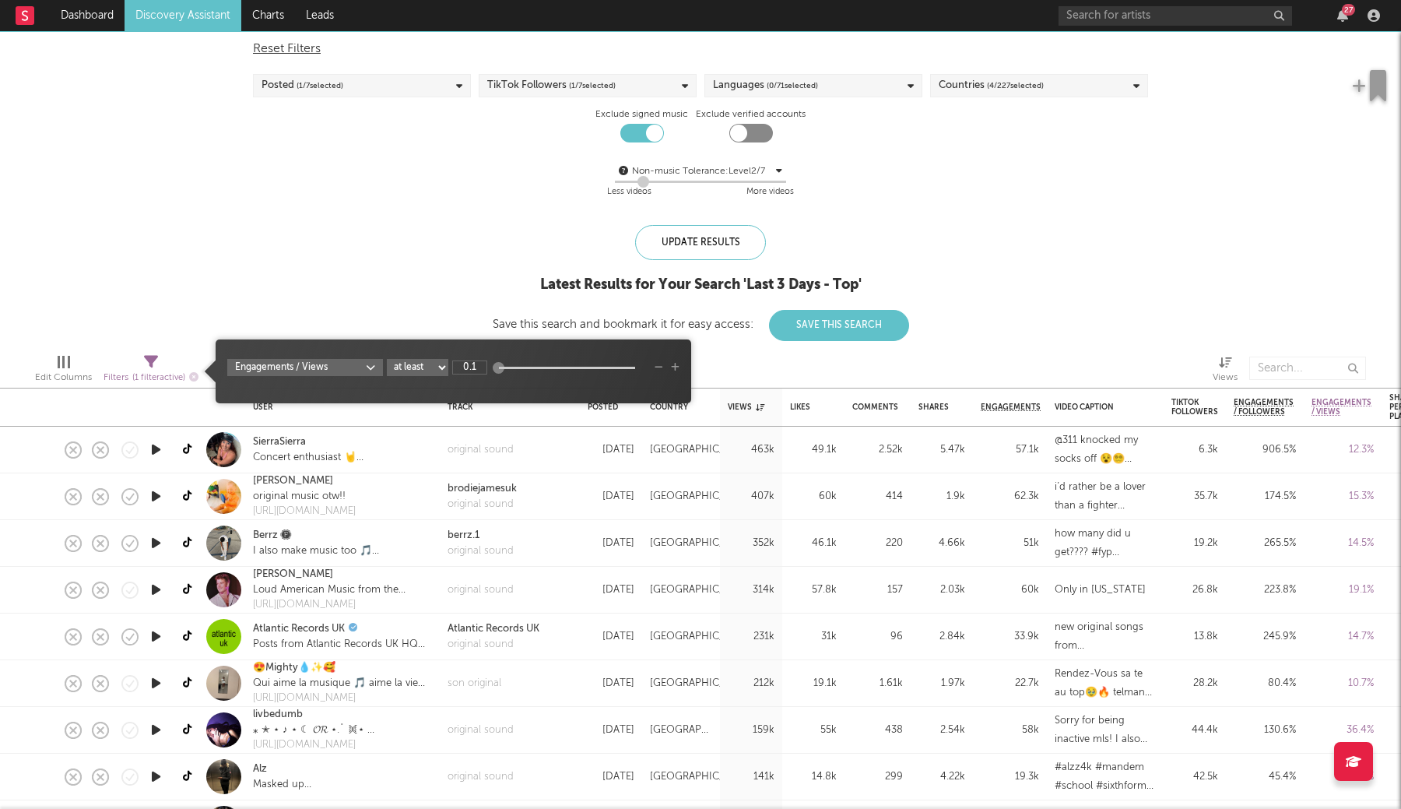
click at [156, 364] on icon at bounding box center [151, 362] width 14 height 14
click at [401, 287] on div "Blocklist ( 0 ) Saved Searches ( 0 ) Reset Filters Posted ( 1 / 7 selected) Tik…" at bounding box center [700, 171] width 1401 height 340
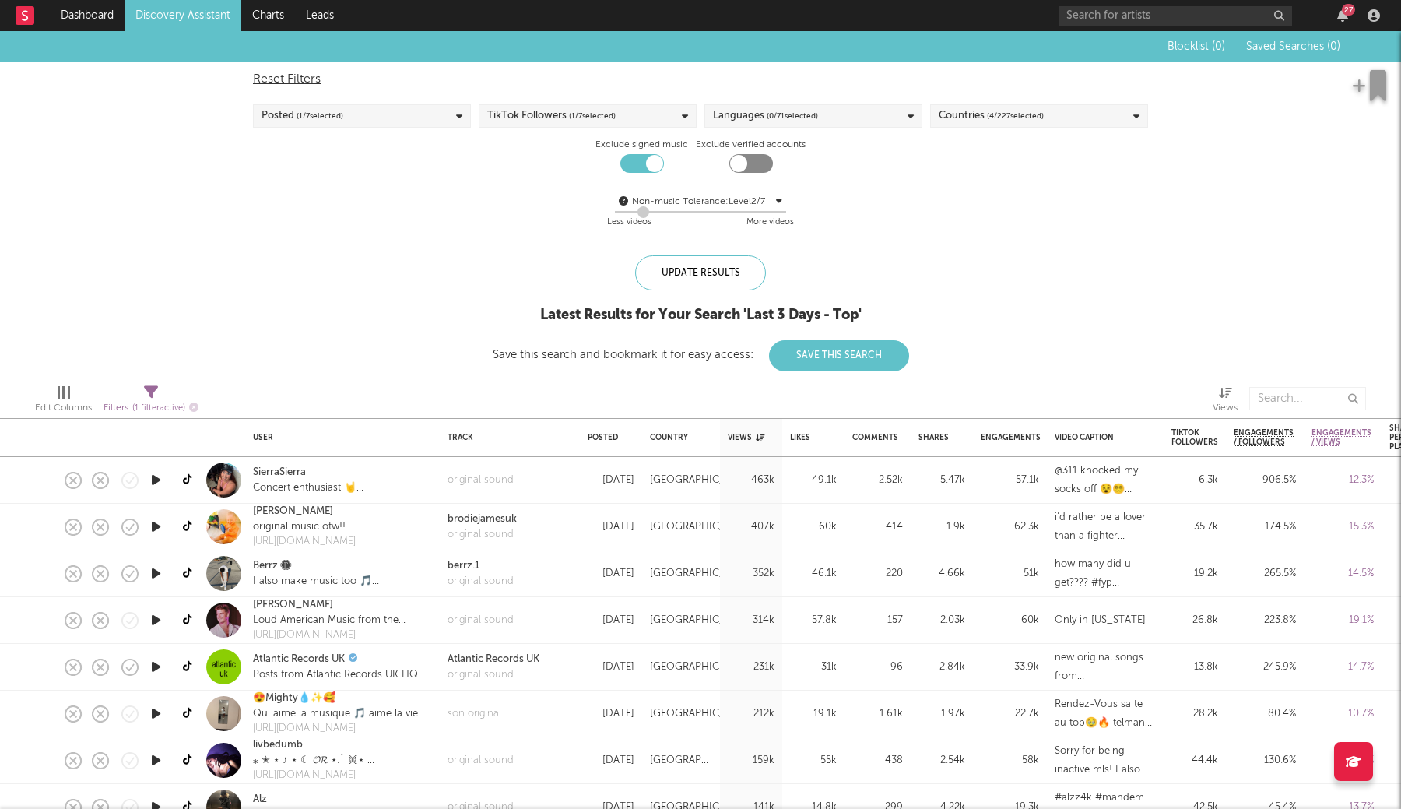
click at [845, 372] on div "Edit Columns Filters ( 1 filter active) Views" at bounding box center [700, 394] width 1401 height 47
click at [840, 362] on button "Save This Search" at bounding box center [839, 355] width 140 height 31
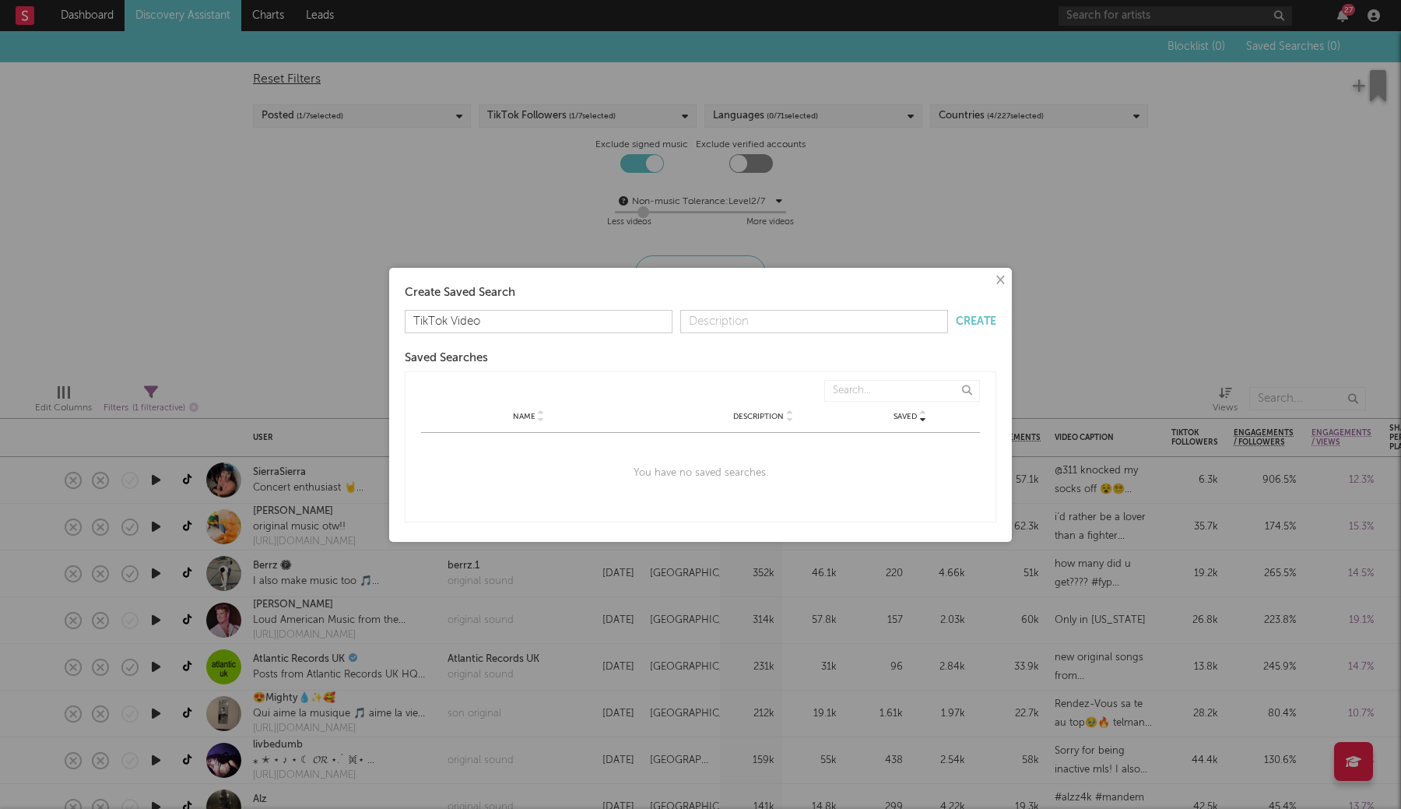
type input "TikTok Videos"
click at [964, 318] on button "Create" at bounding box center [976, 321] width 40 height 11
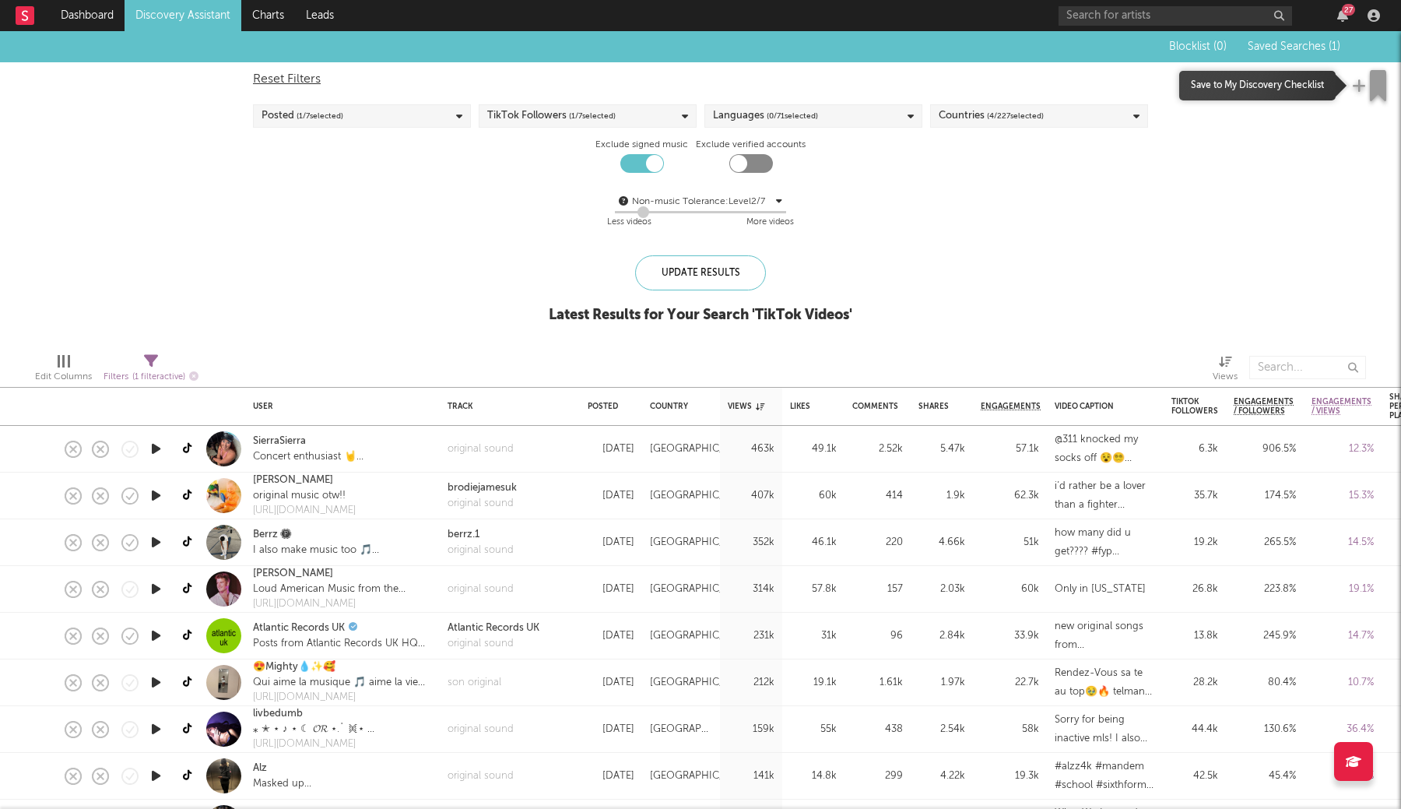
click at [1370, 90] on icon "button" at bounding box center [1378, 85] width 16 height 31
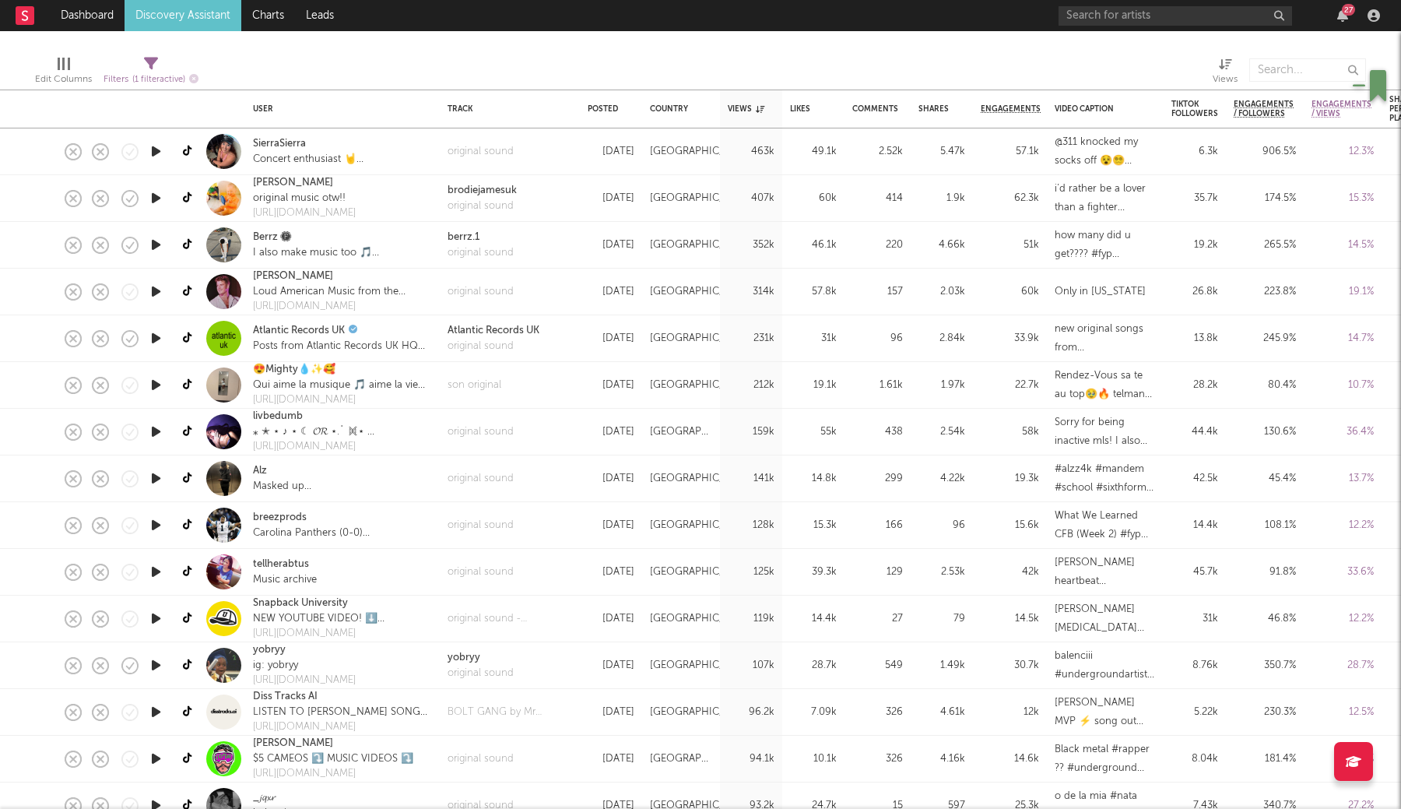
click at [152, 192] on icon "button" at bounding box center [156, 197] width 16 height 19
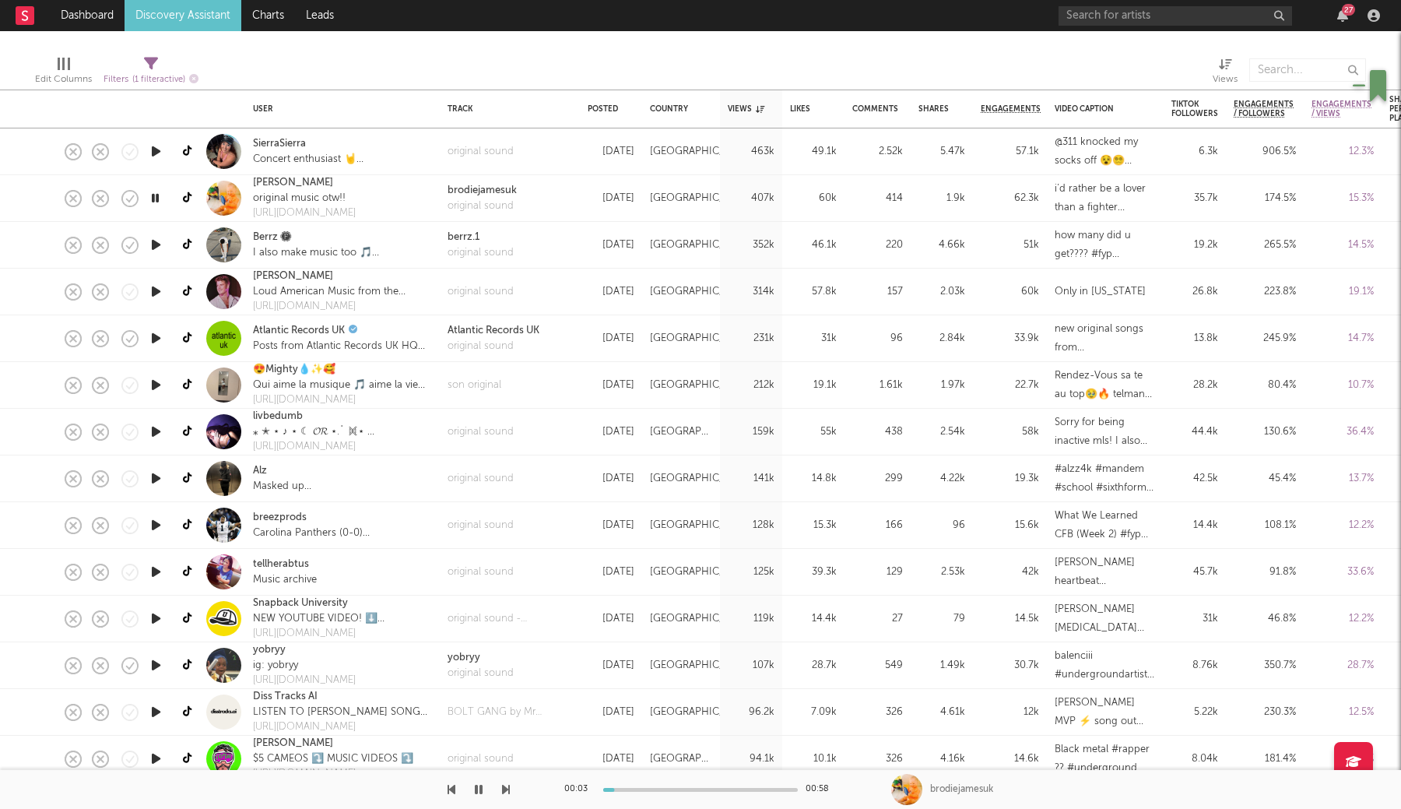
click at [156, 248] on icon "button" at bounding box center [156, 244] width 16 height 19
click at [156, 248] on icon "button" at bounding box center [155, 244] width 15 height 19
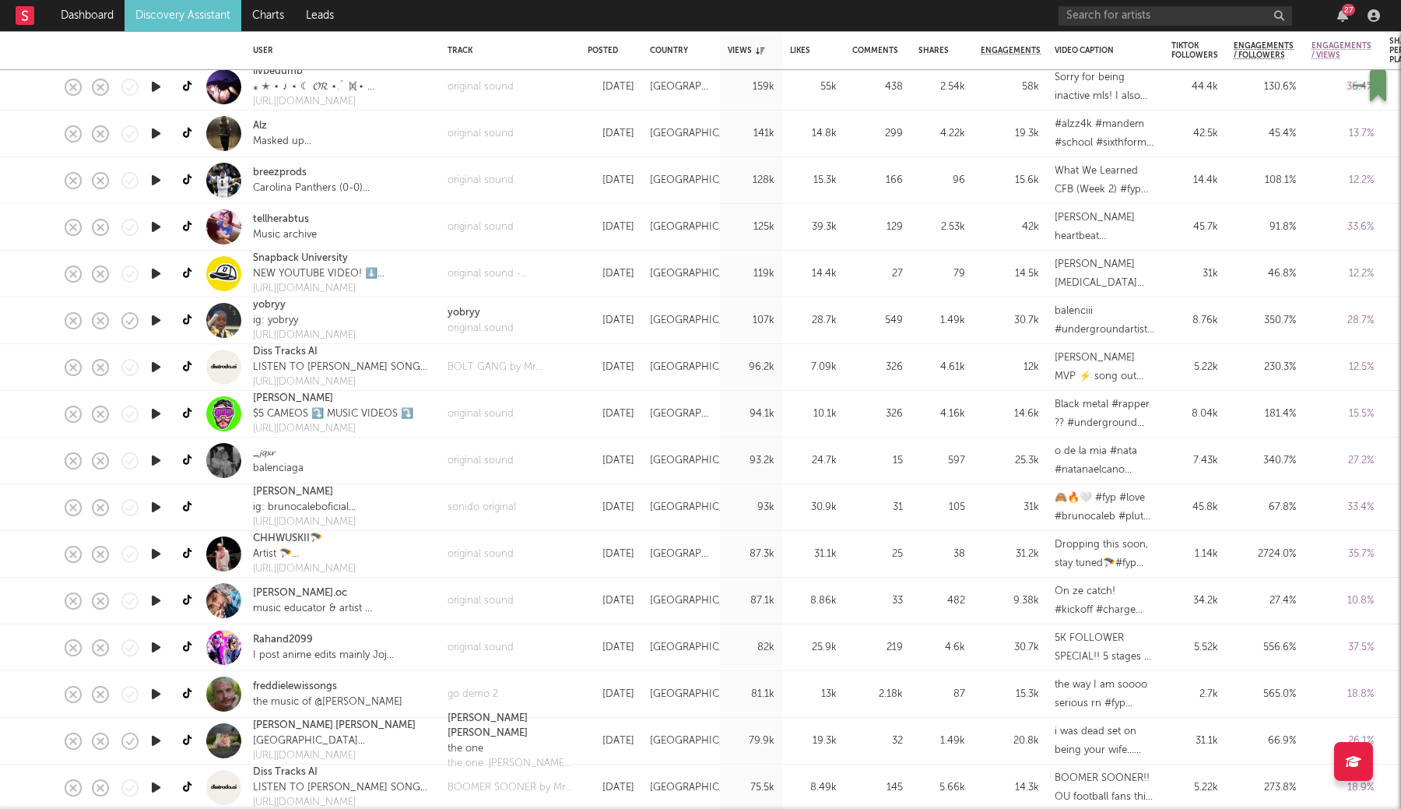
click at [150, 317] on icon "button" at bounding box center [156, 320] width 16 height 19
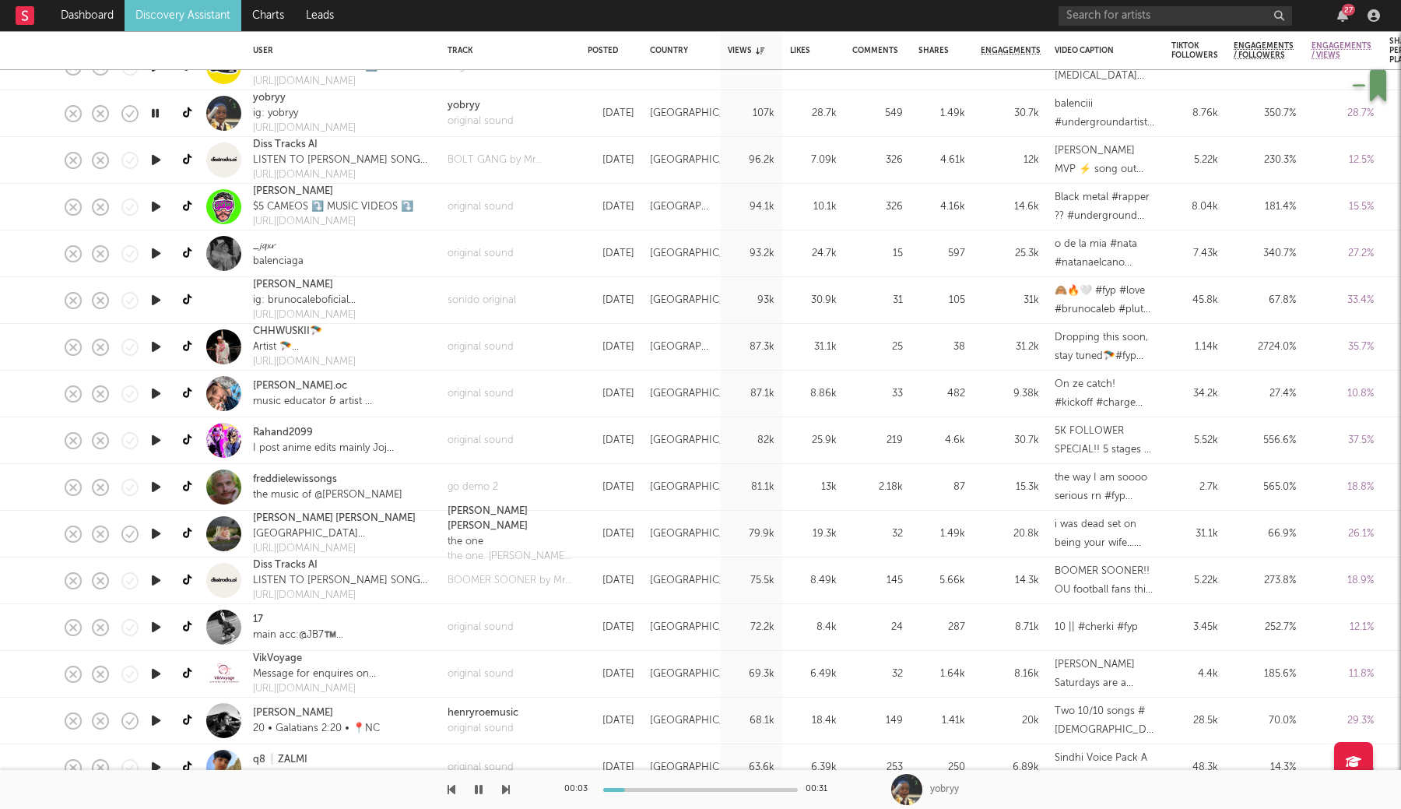
click at [151, 393] on icon "button" at bounding box center [156, 393] width 16 height 19
click at [158, 352] on icon "button" at bounding box center [156, 346] width 16 height 19
click at [156, 394] on icon "button" at bounding box center [156, 393] width 16 height 19
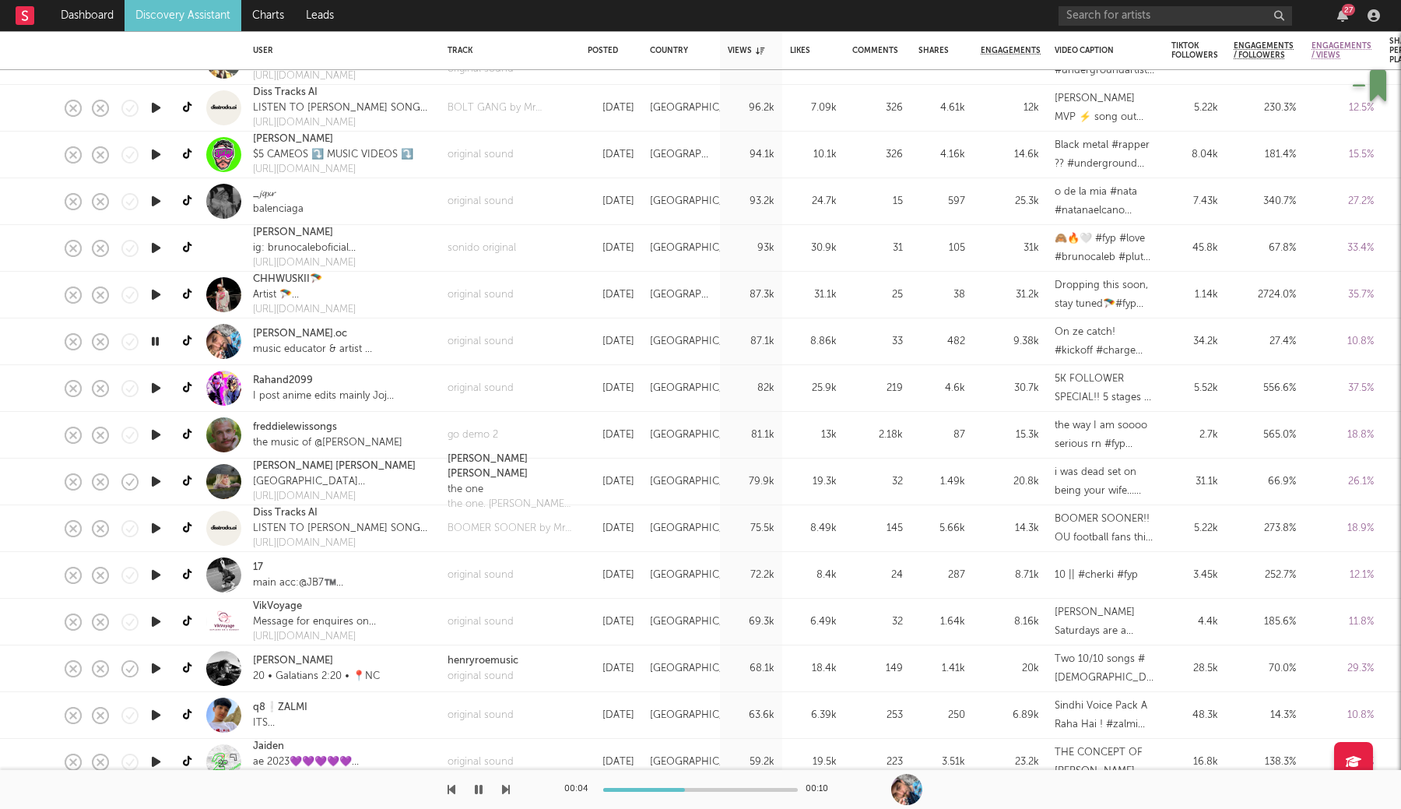
click at [159, 479] on icon "button" at bounding box center [156, 481] width 16 height 19
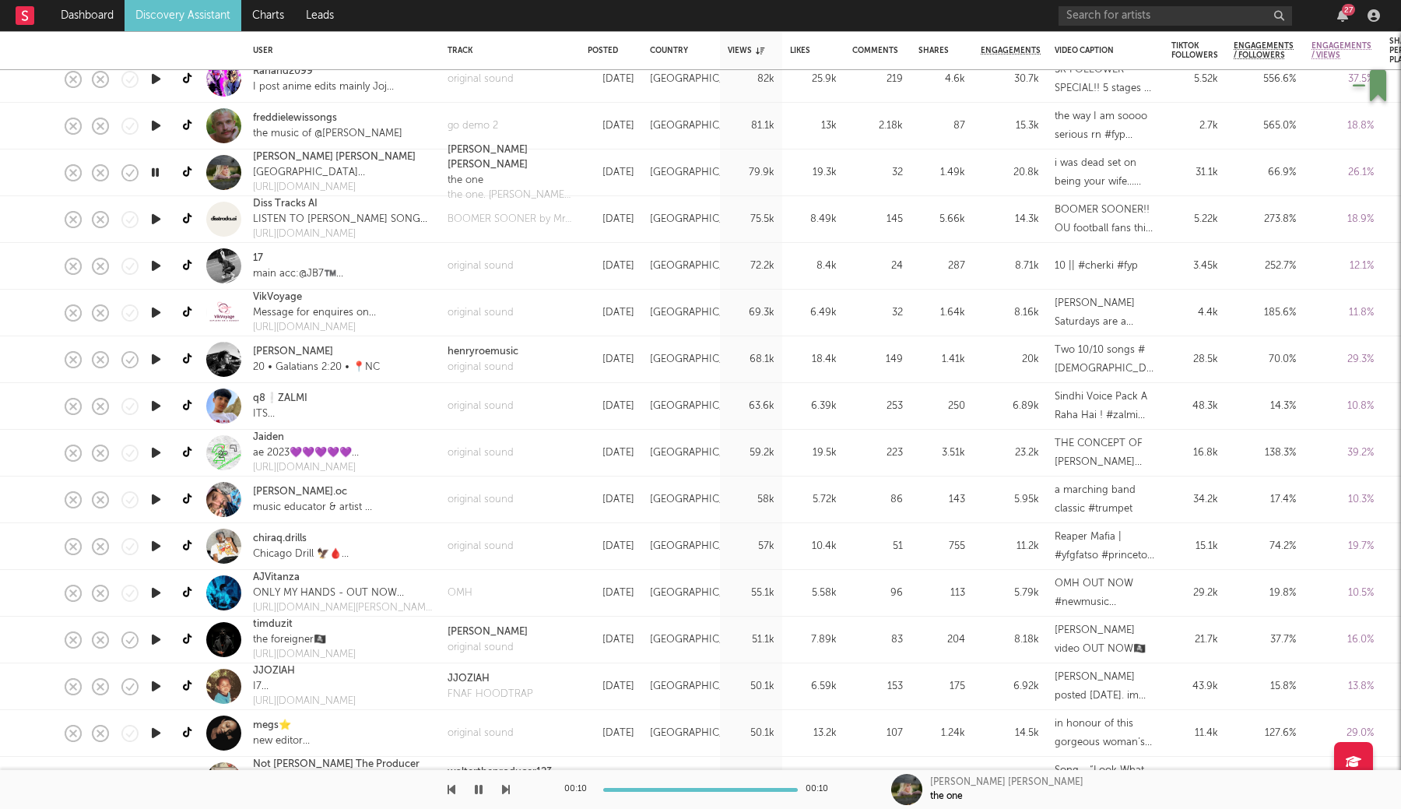
click at [158, 594] on icon "button" at bounding box center [156, 592] width 16 height 19
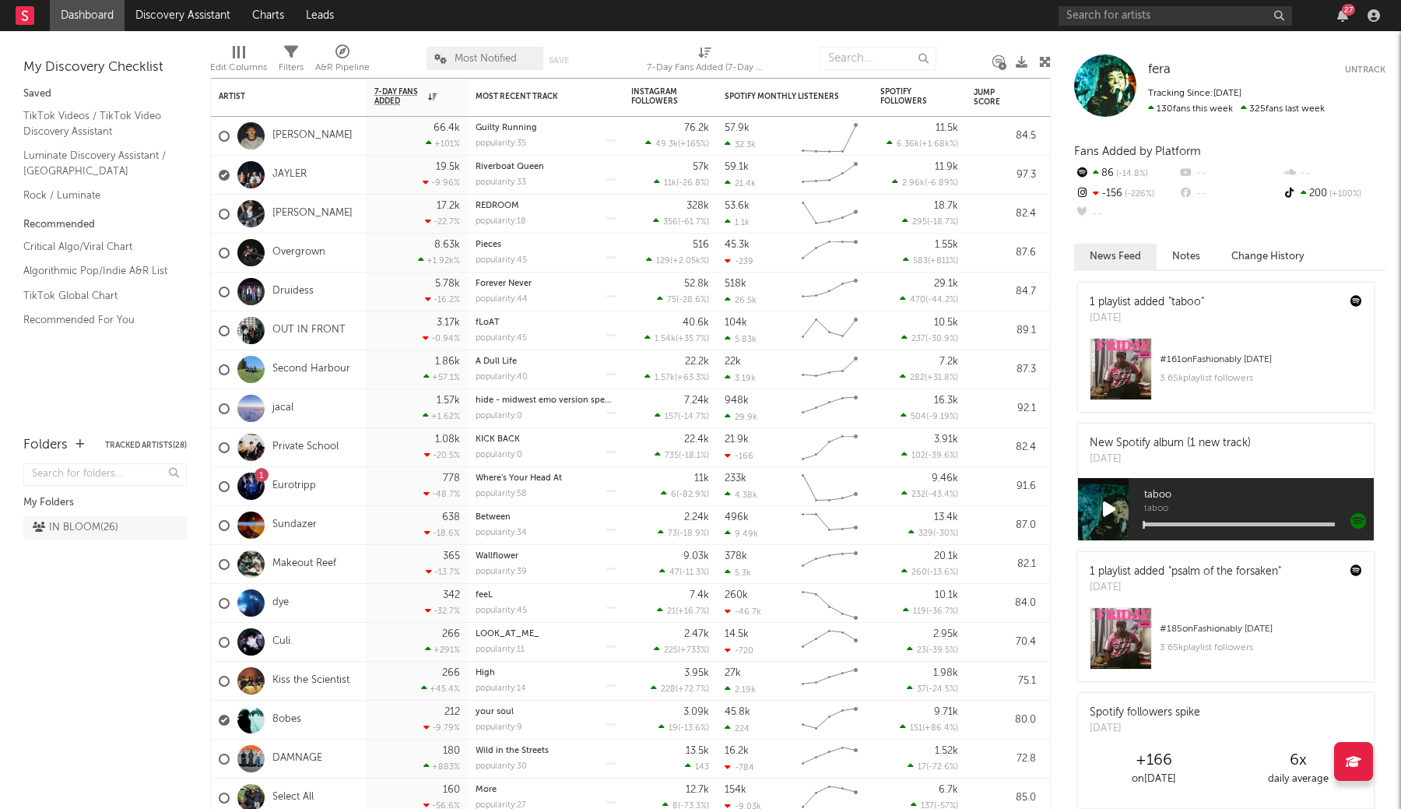
click at [476, 54] on span "Most Notified" at bounding box center [486, 59] width 62 height 10
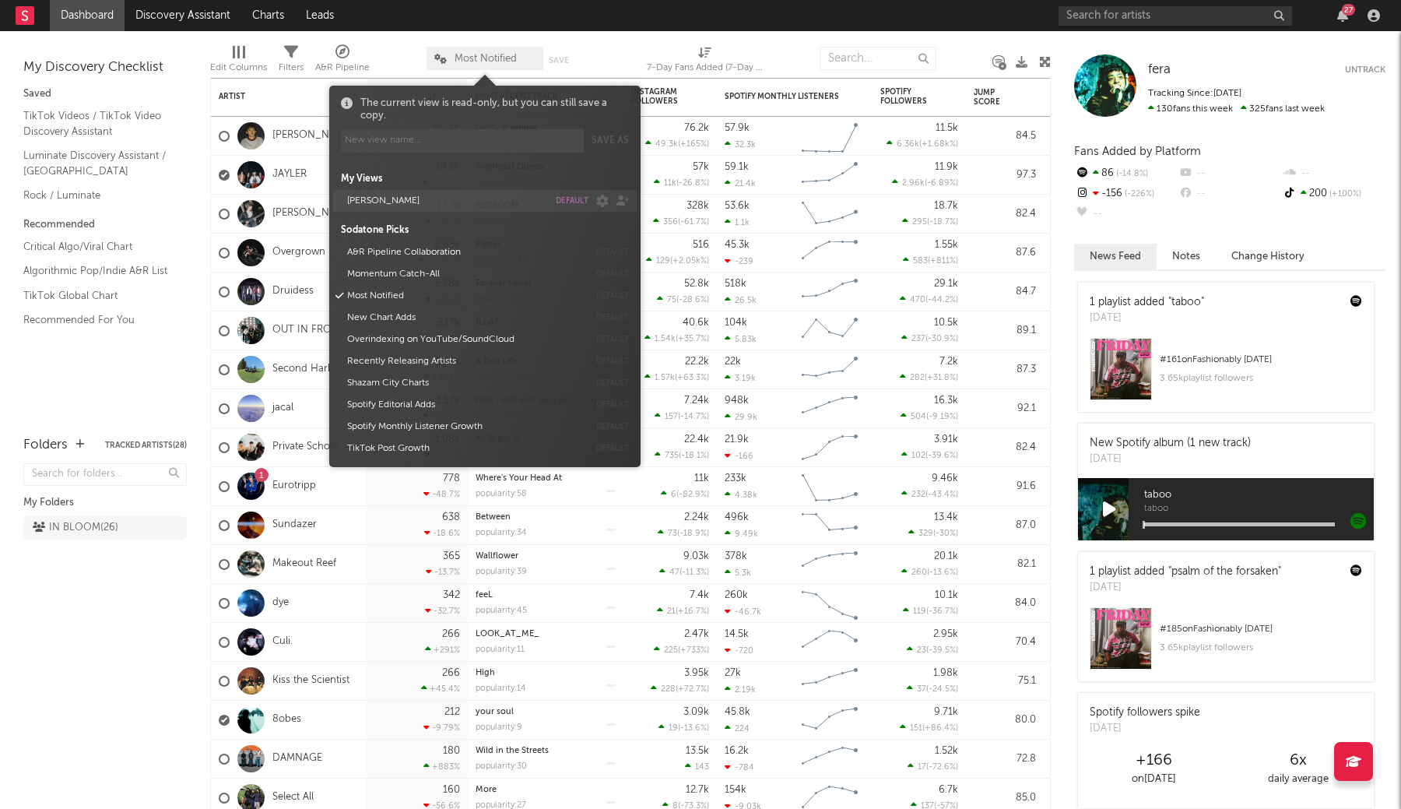
click at [561, 199] on button "default" at bounding box center [572, 201] width 33 height 8
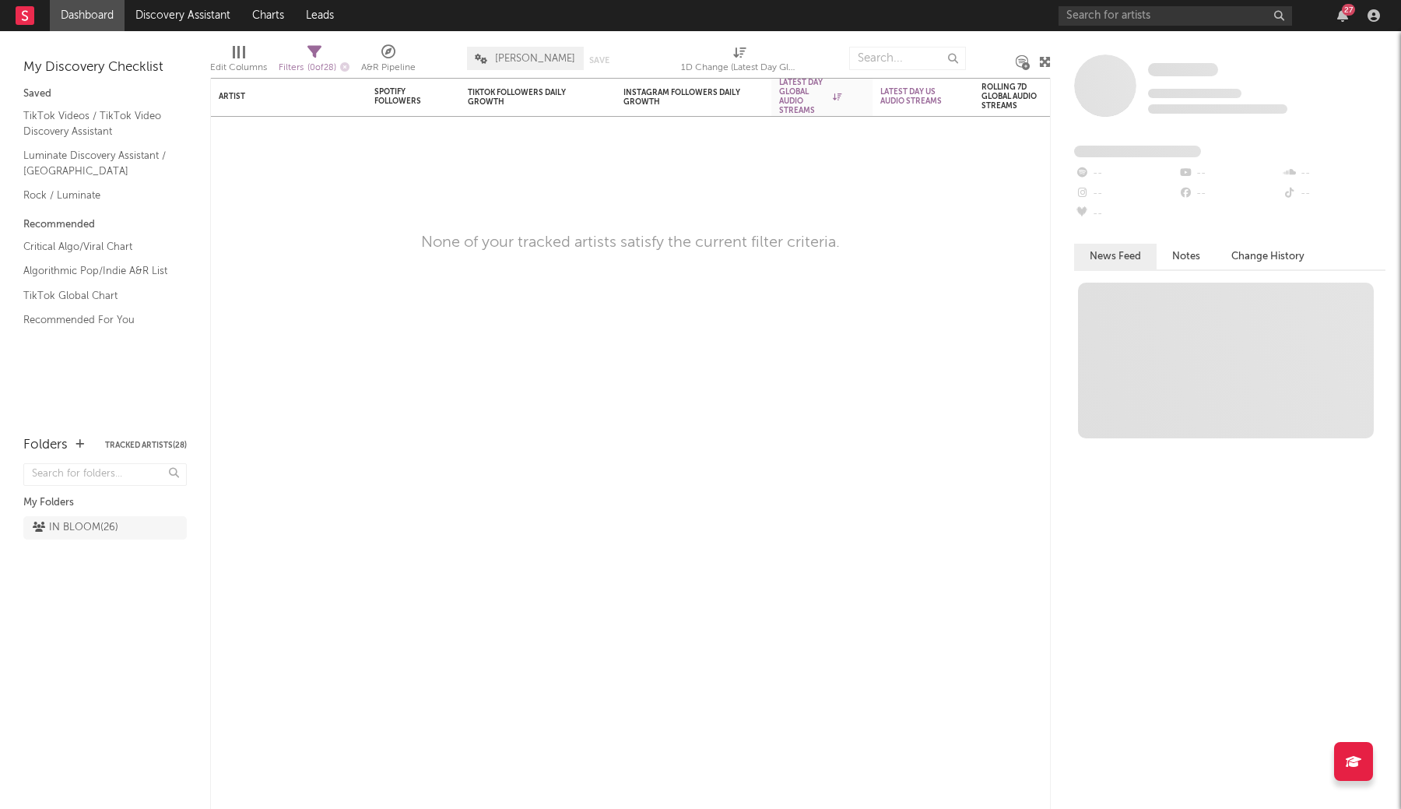
click at [451, 21] on nav "Dashboard Discovery Assistant Charts Leads 27" at bounding box center [700, 15] width 1401 height 31
click at [101, 158] on link "Luminate Discovery Assistant / [GEOGRAPHIC_DATA]" at bounding box center [97, 163] width 148 height 32
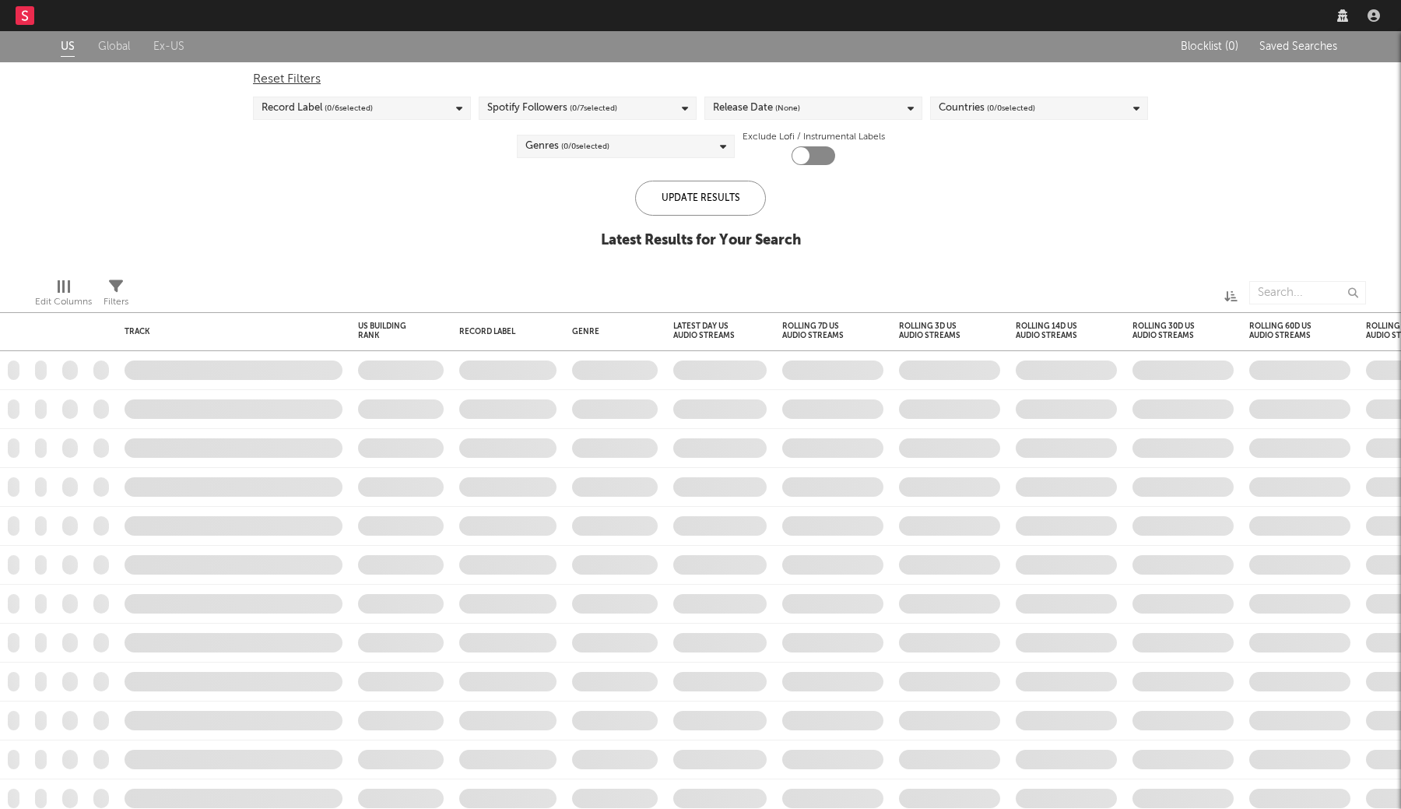
checkbox input "true"
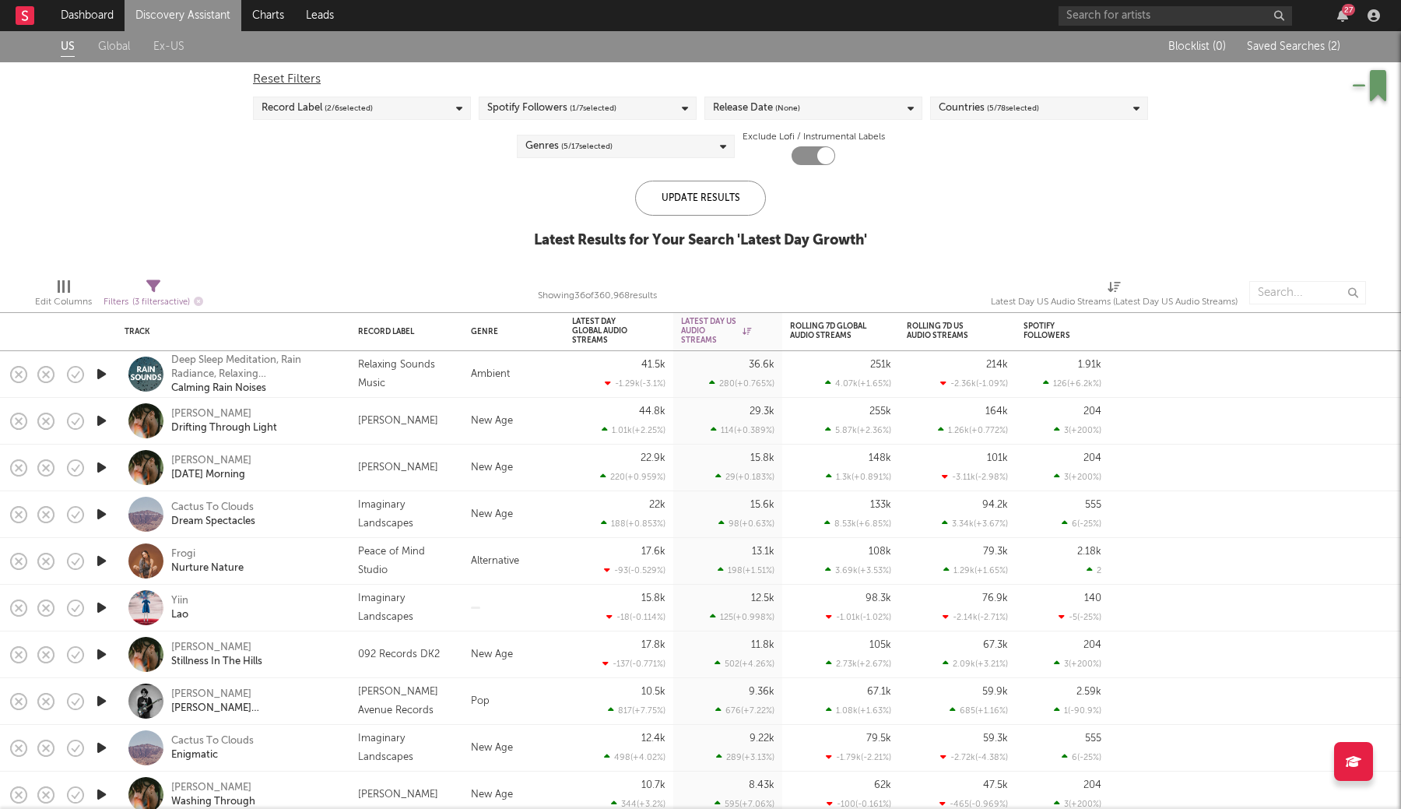
click at [106, 418] on icon "button" at bounding box center [101, 420] width 16 height 19
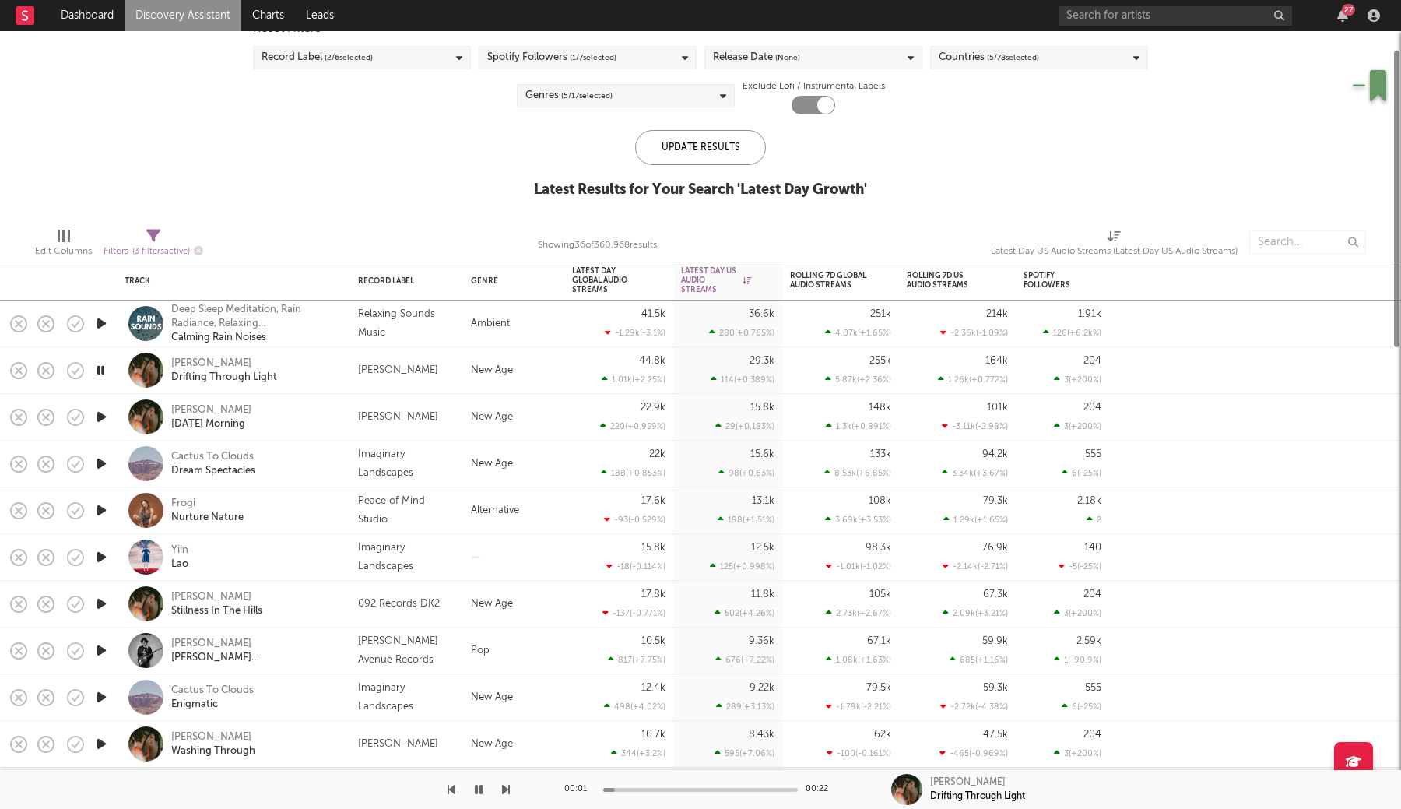
click at [107, 506] on icon "button" at bounding box center [101, 510] width 16 height 19
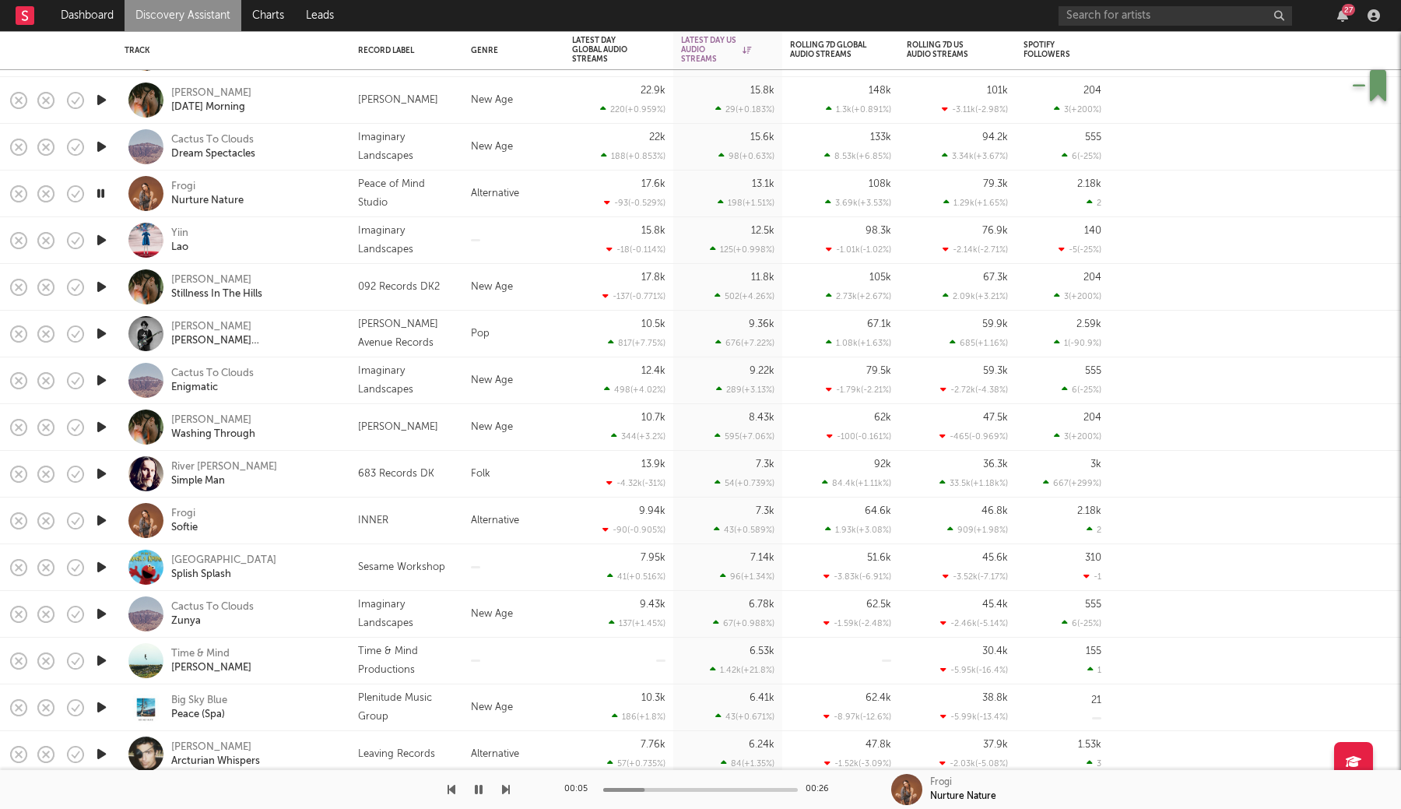
click at [99, 522] on icon "button" at bounding box center [101, 520] width 16 height 19
click at [97, 473] on icon "button" at bounding box center [101, 473] width 16 height 19
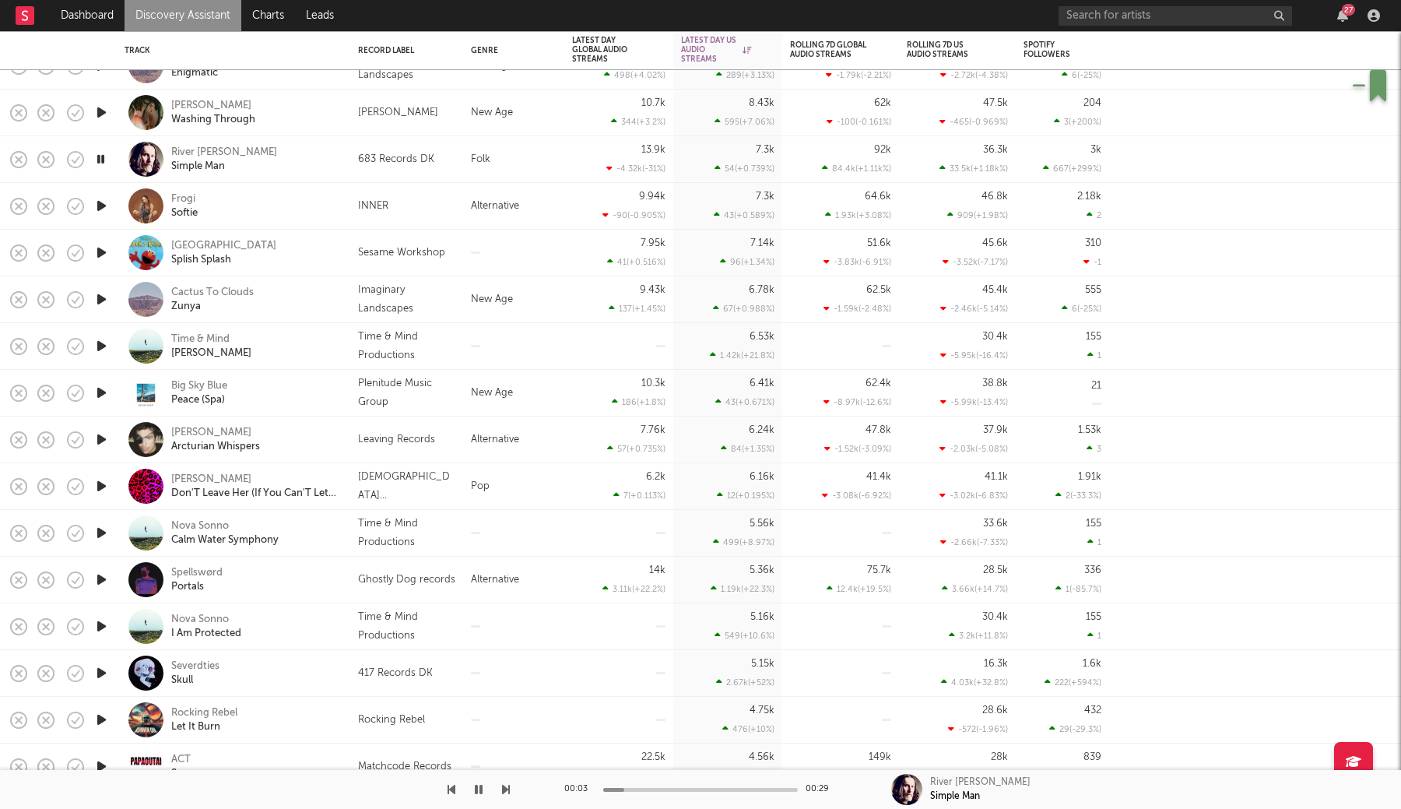
click at [320, 156] on div "River Crombie Simple Man" at bounding box center [254, 160] width 167 height 28
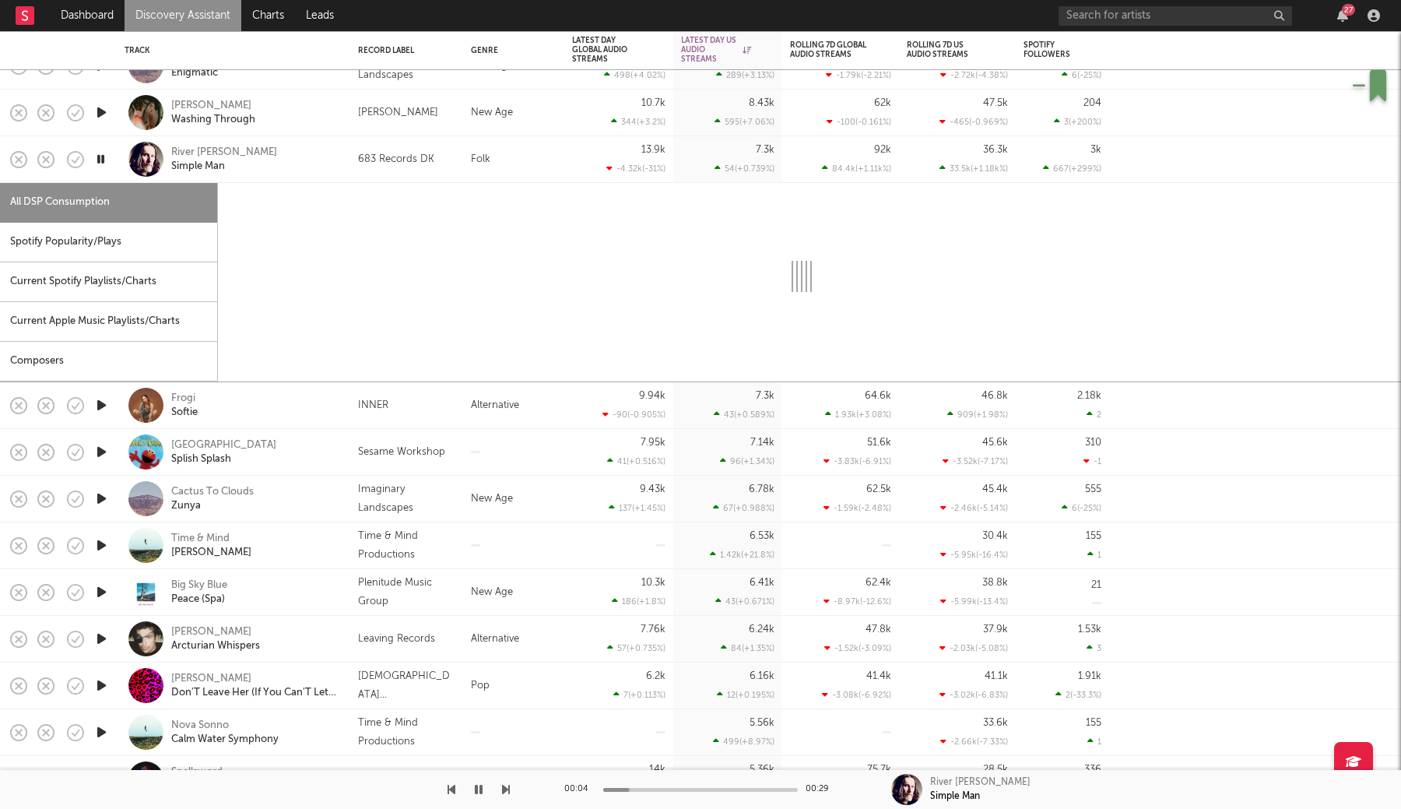
select select "1w"
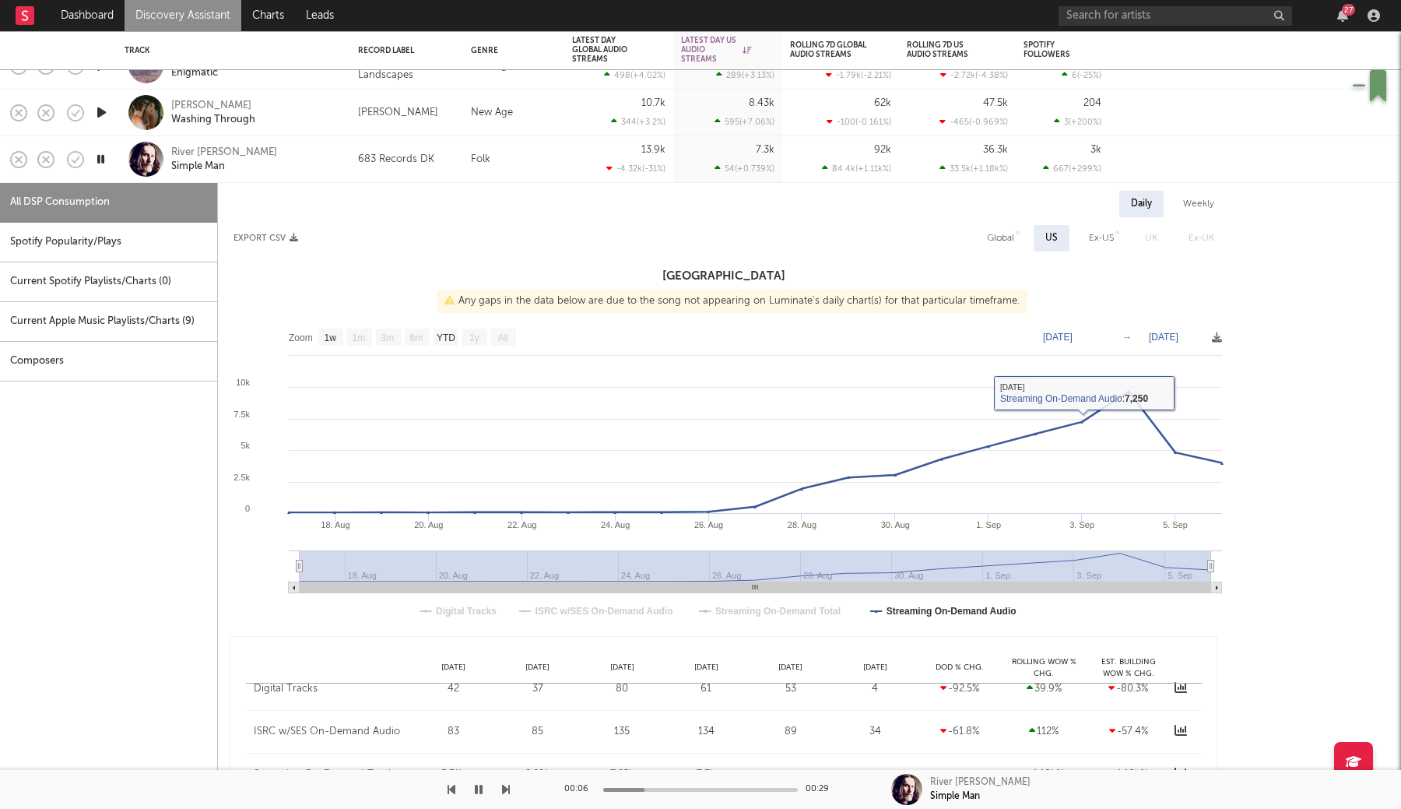
click at [1003, 244] on div "Global" at bounding box center [1000, 238] width 27 height 19
select select "1w"
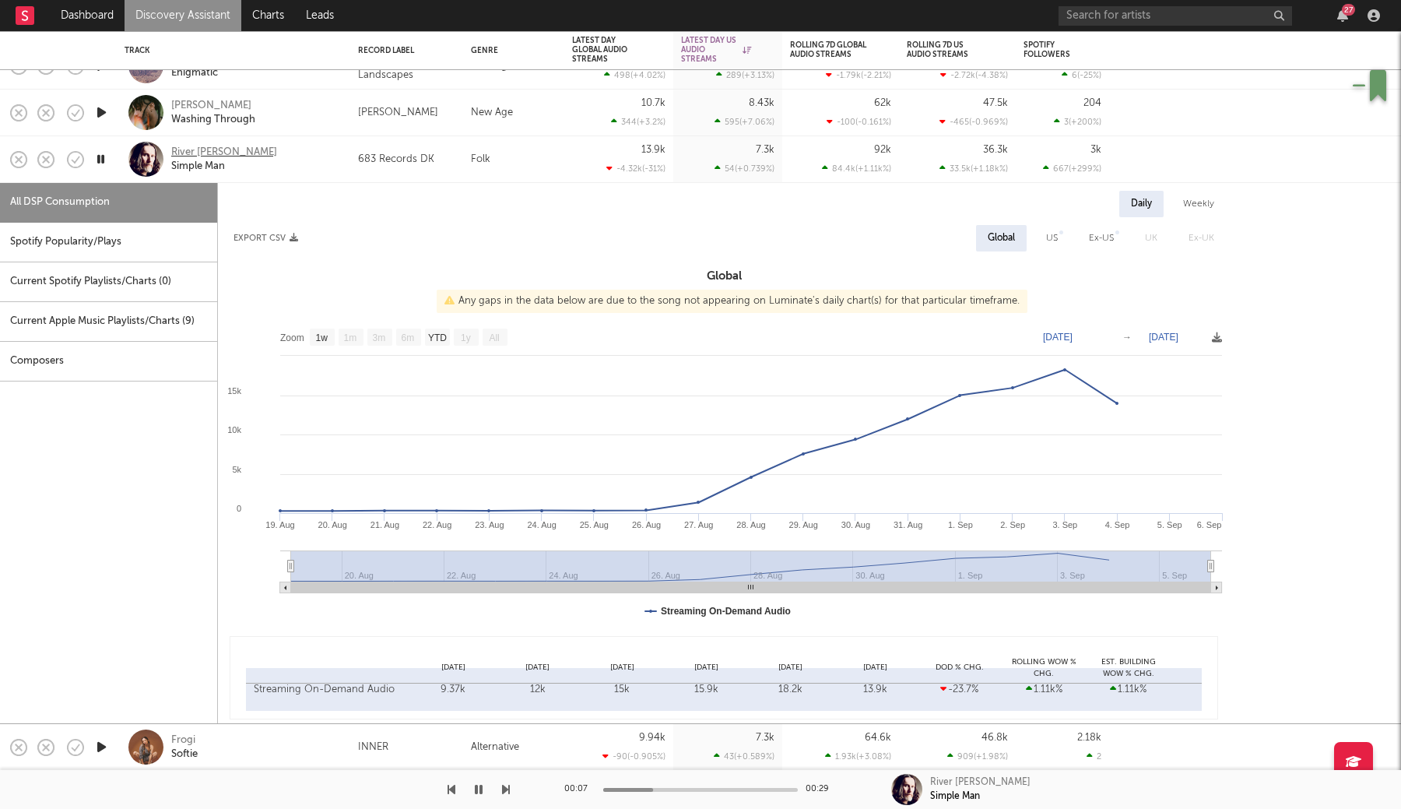
click at [213, 153] on div "River [PERSON_NAME]" at bounding box center [224, 153] width 106 height 14
click at [299, 171] on div "River Crombie Simple Man" at bounding box center [254, 160] width 167 height 28
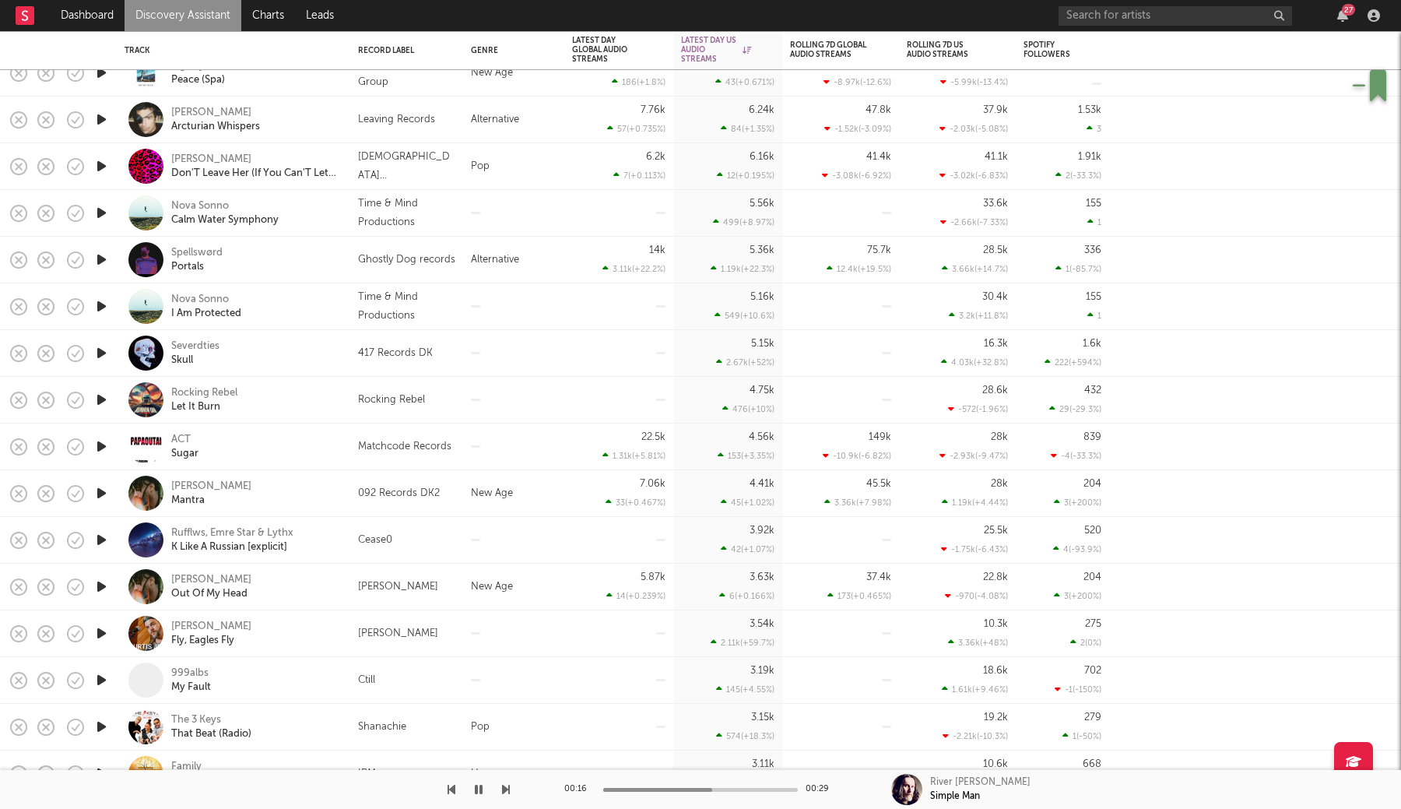
click at [100, 353] on icon "button" at bounding box center [101, 352] width 16 height 19
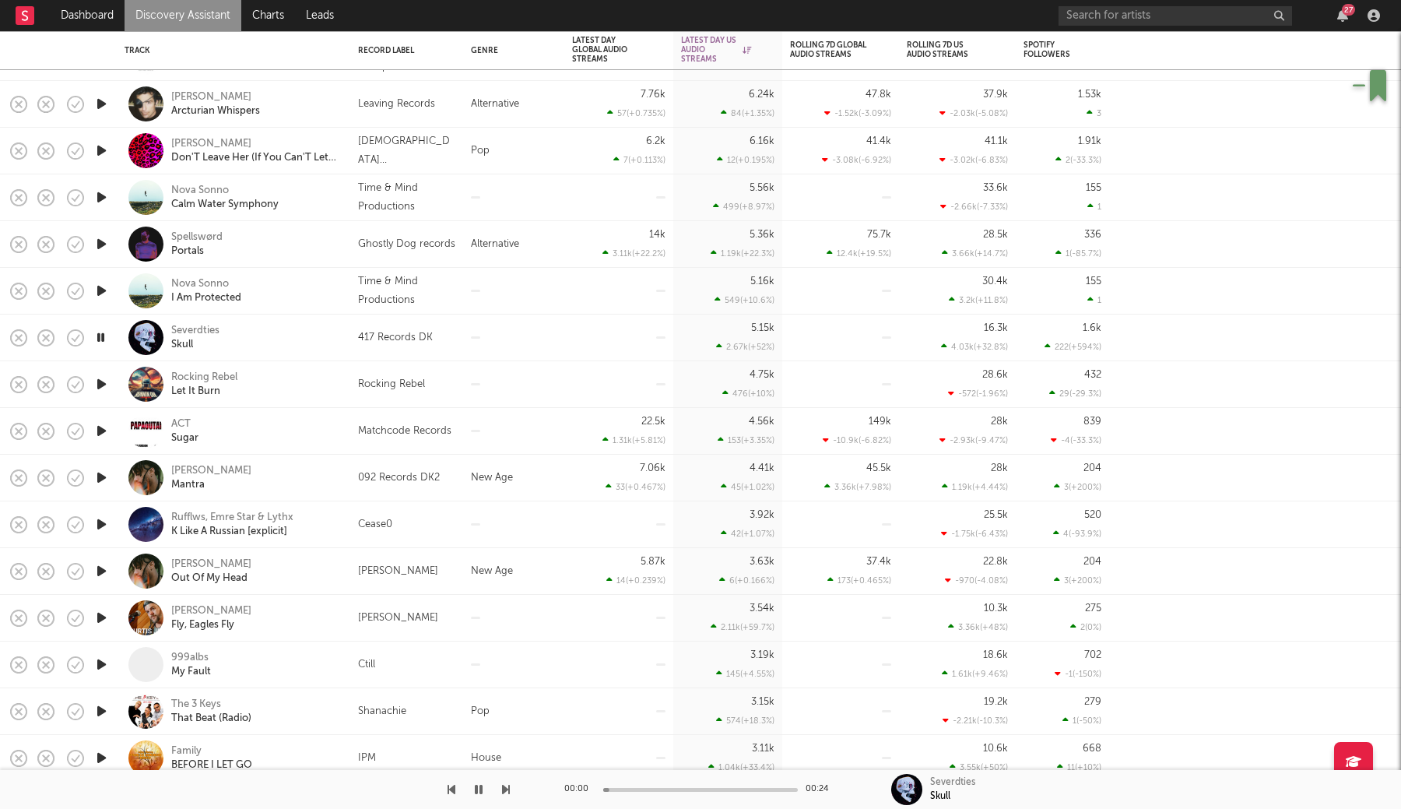
click at [281, 334] on div "Severdties Skull" at bounding box center [254, 338] width 167 height 28
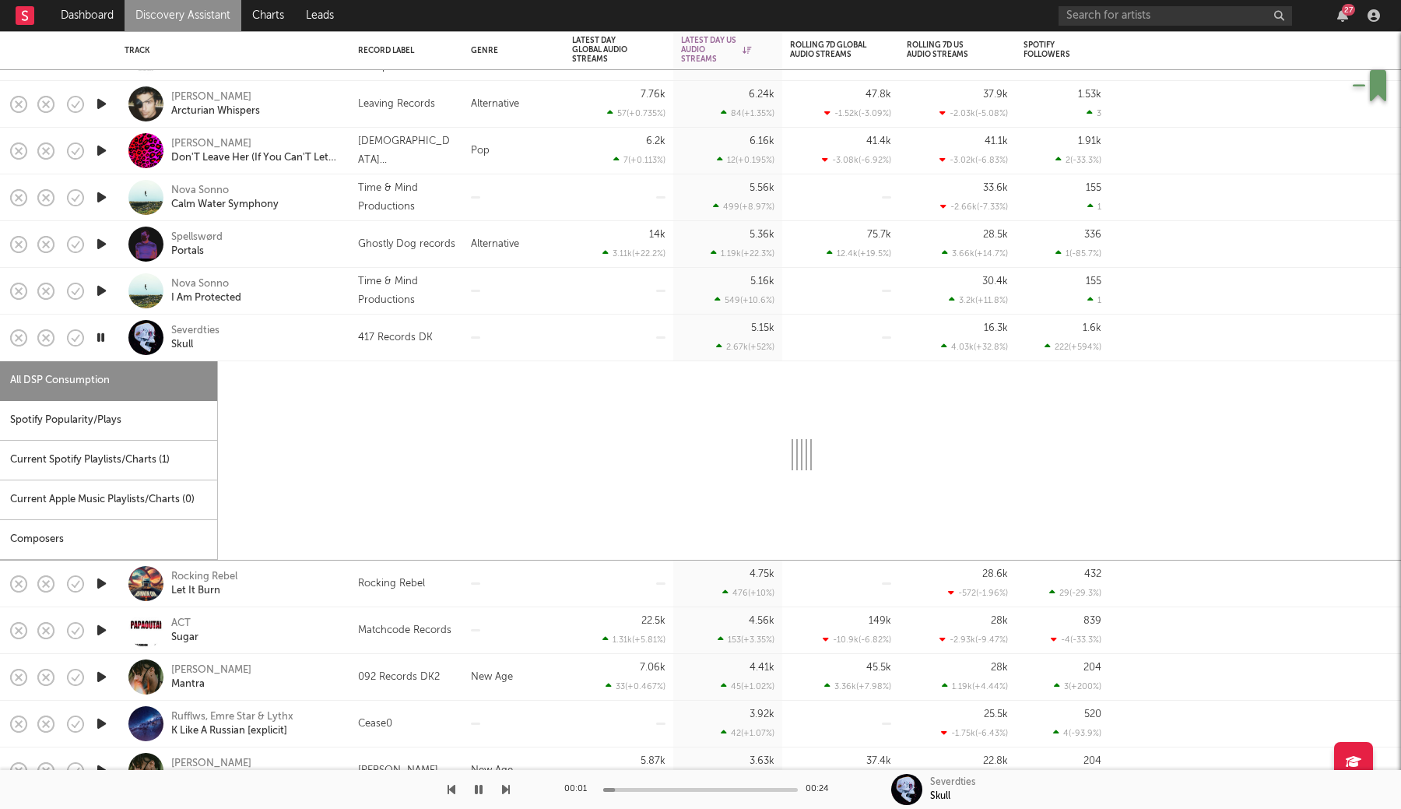
select select "6m"
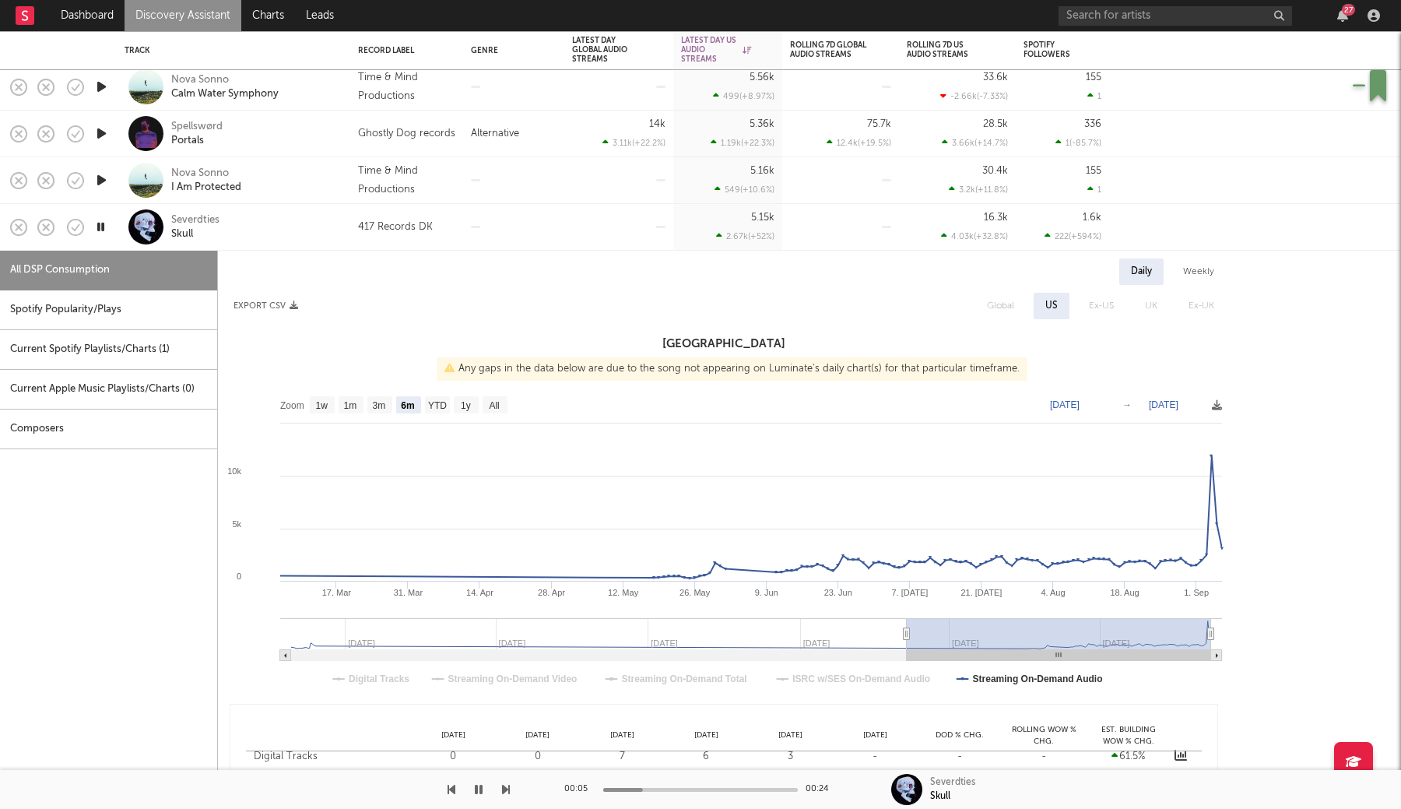
click at [492, 215] on div at bounding box center [513, 227] width 101 height 47
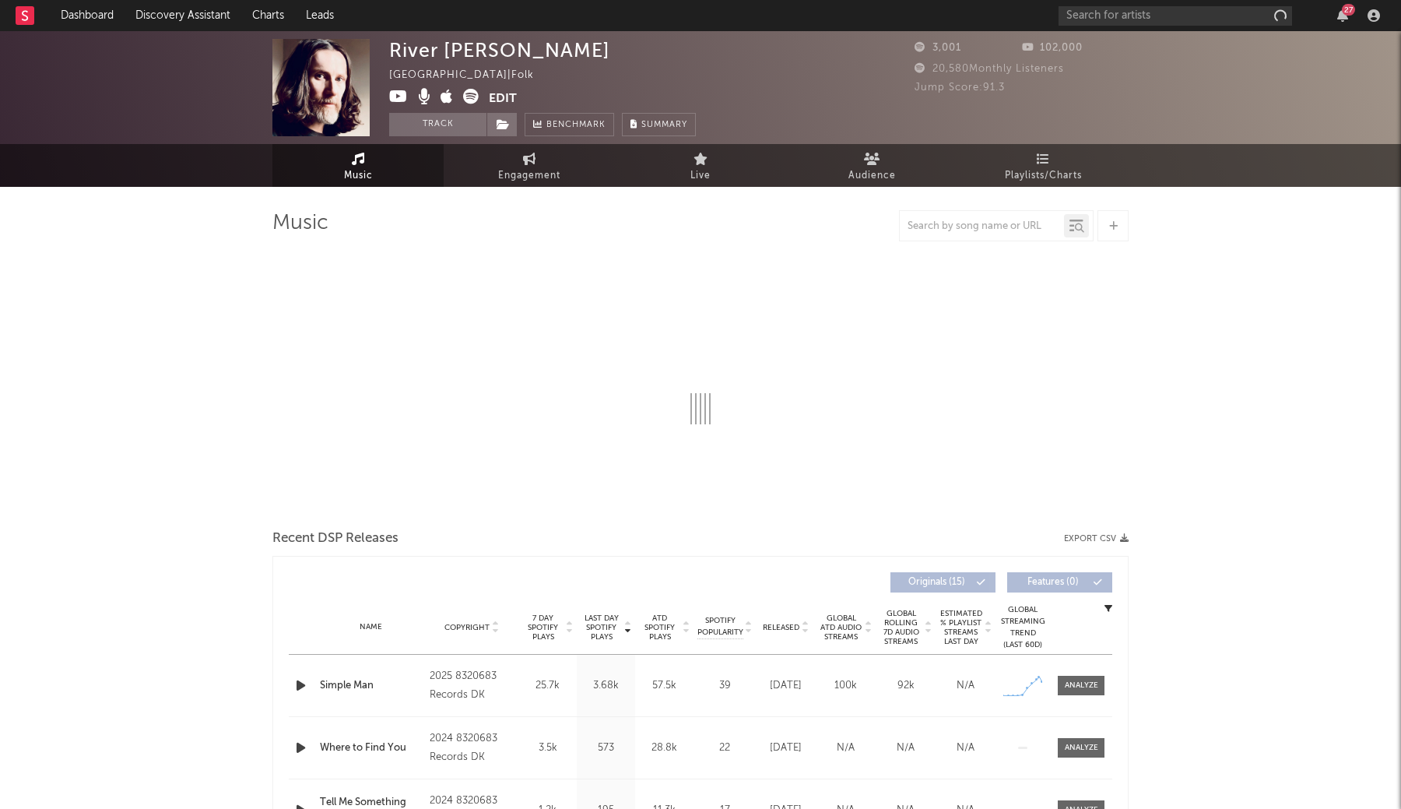
select select "1w"
